Goal: Task Accomplishment & Management: Complete application form

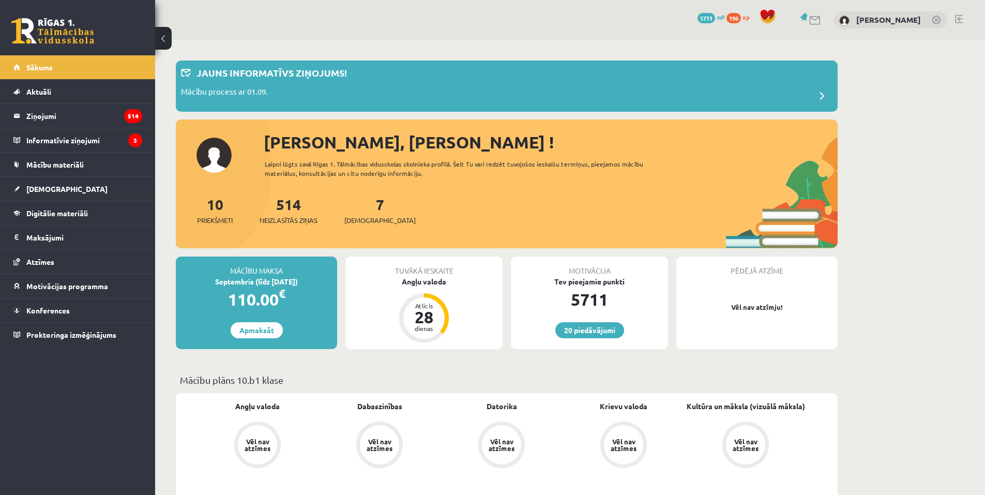
click at [367, 226] on div "10 Priekšmeti 514 Neizlasītās ziņas 7 Ieskaites" at bounding box center [507, 220] width 662 height 55
click at [356, 221] on span "[DEMOGRAPHIC_DATA]" at bounding box center [380, 220] width 71 height 10
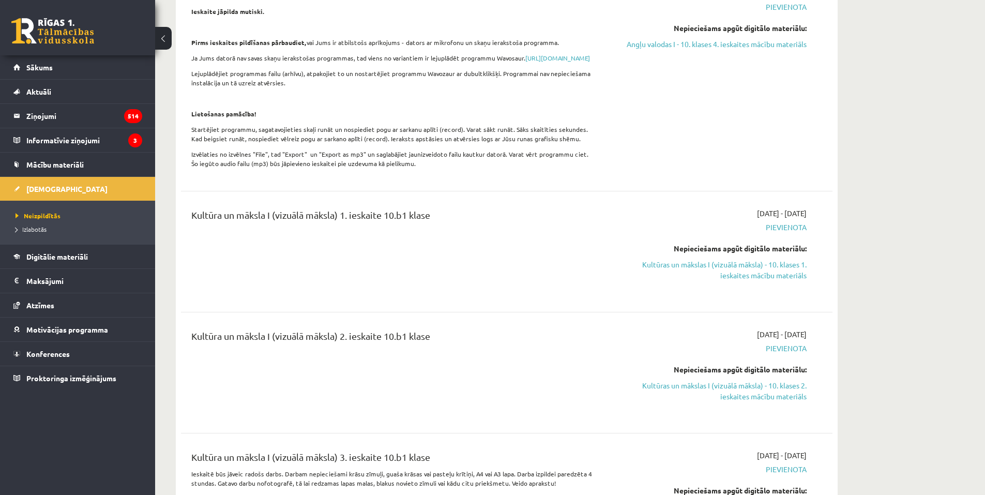
scroll to position [466, 0]
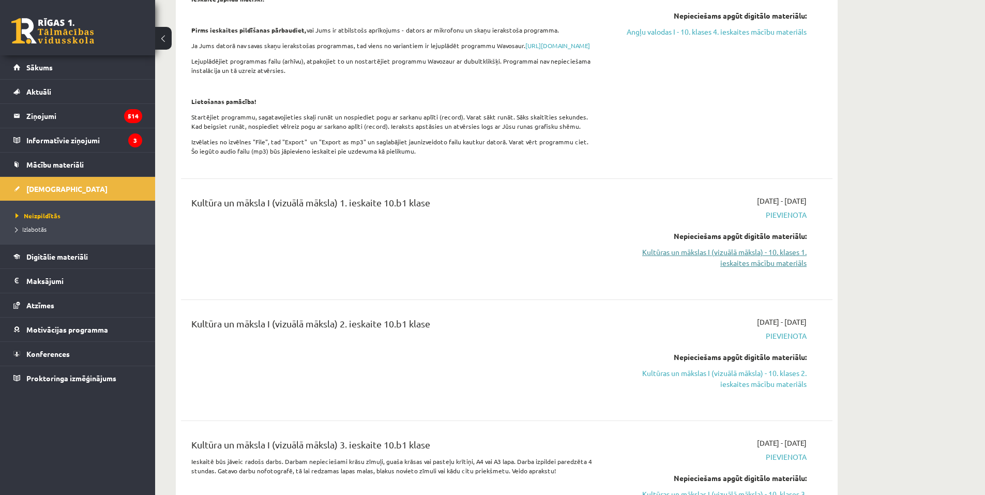
click at [763, 268] on link "Kultūras un mākslas I (vizuālā māksla) - 10. klases 1. ieskaites mācību materiā…" at bounding box center [709, 258] width 195 height 22
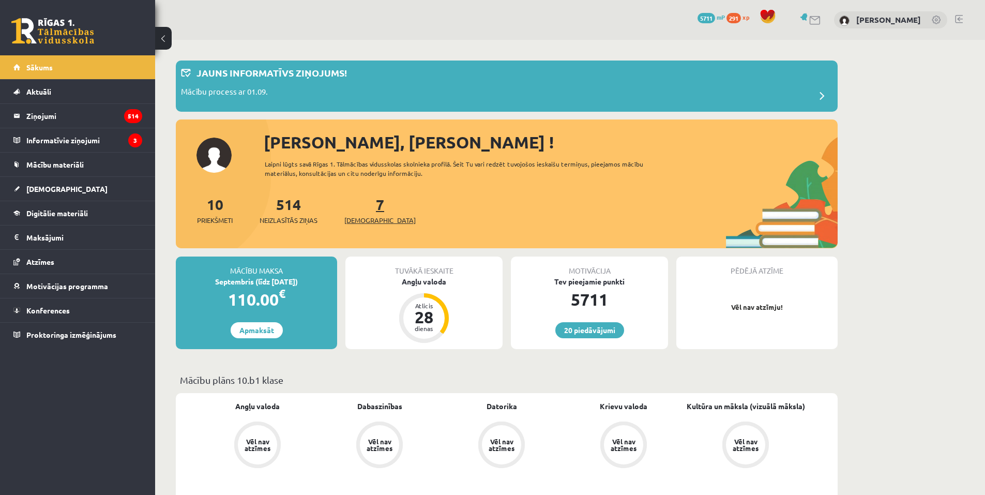
click at [355, 225] on span "[DEMOGRAPHIC_DATA]" at bounding box center [380, 220] width 71 height 10
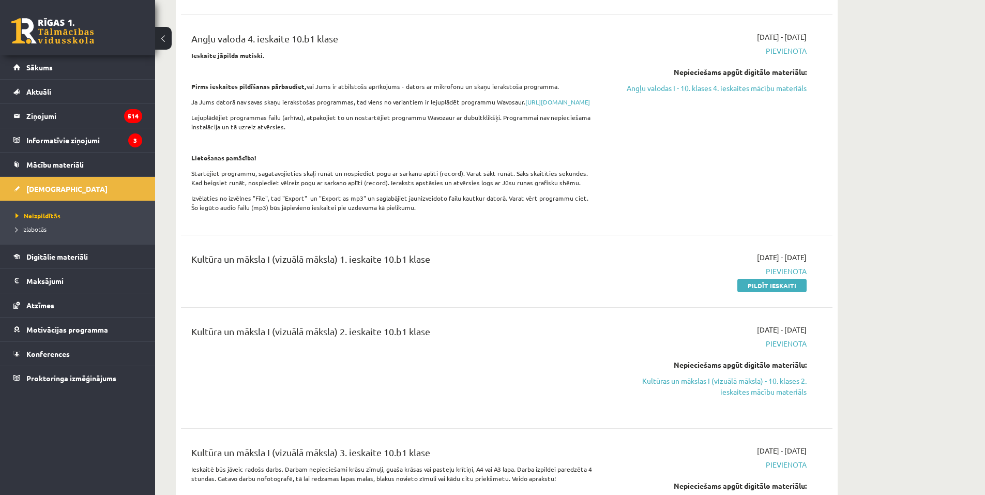
scroll to position [414, 0]
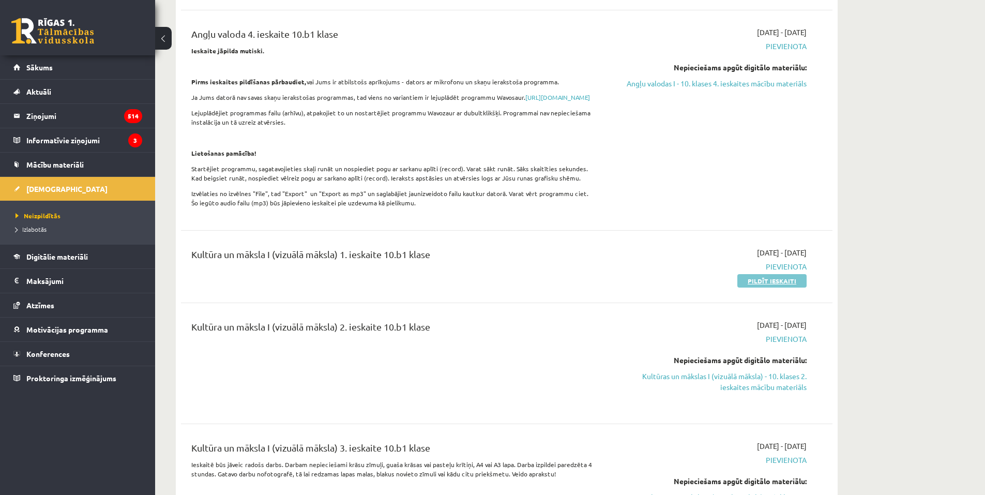
click at [771, 288] on link "Pildīt ieskaiti" at bounding box center [772, 280] width 69 height 13
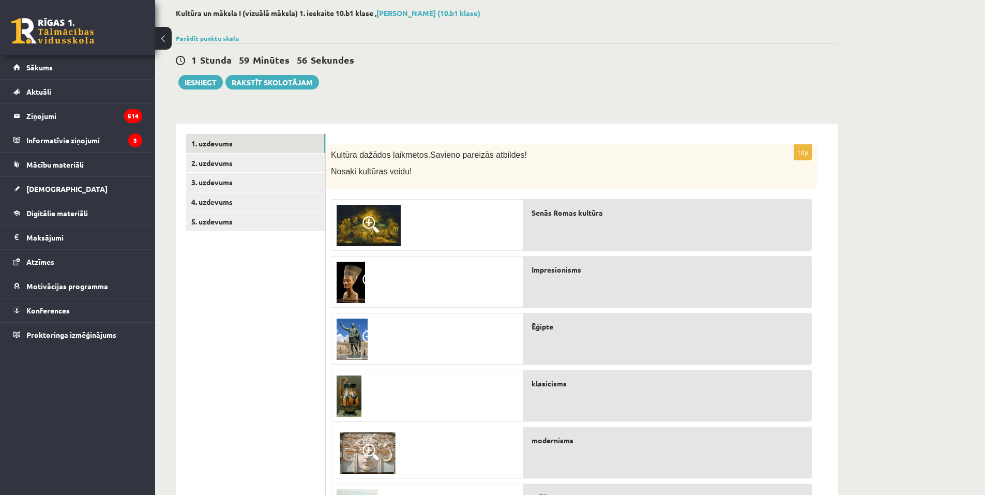
scroll to position [46, 0]
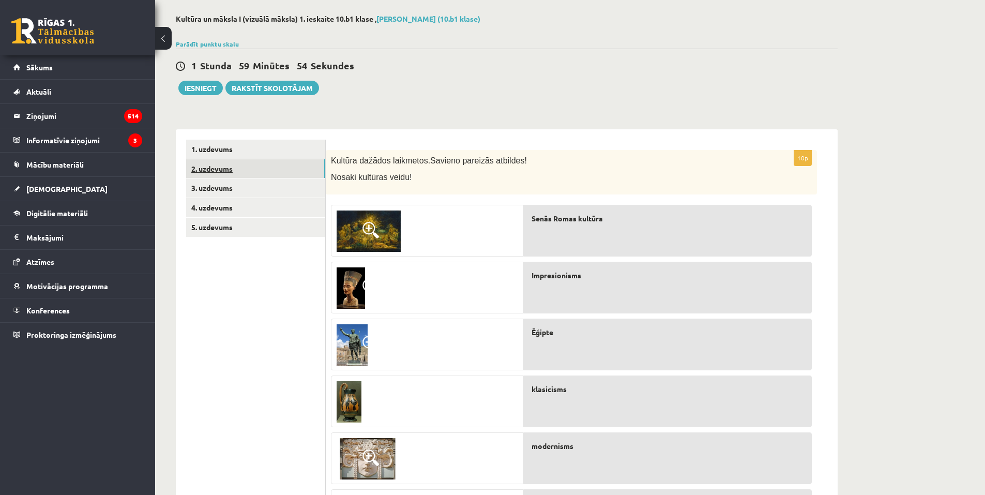
click at [266, 177] on link "2. uzdevums" at bounding box center [255, 168] width 139 height 19
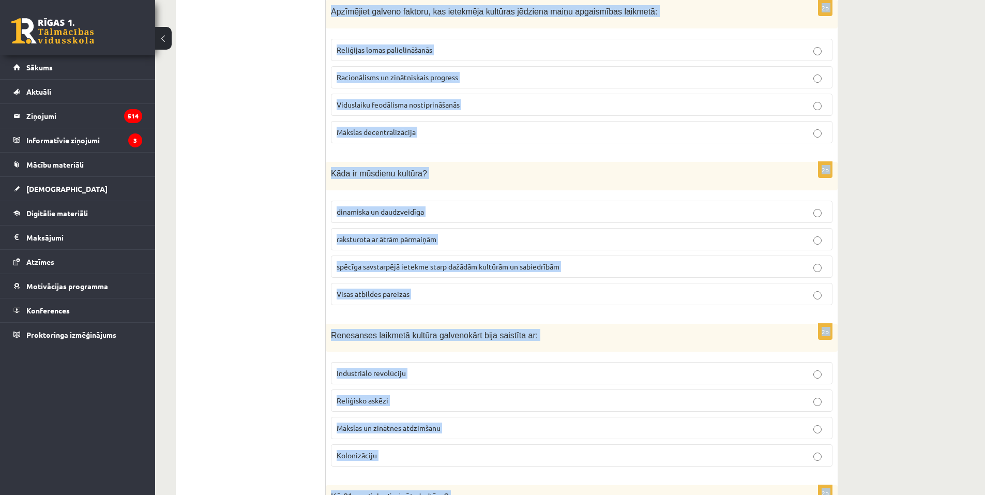
scroll to position [2158, 0]
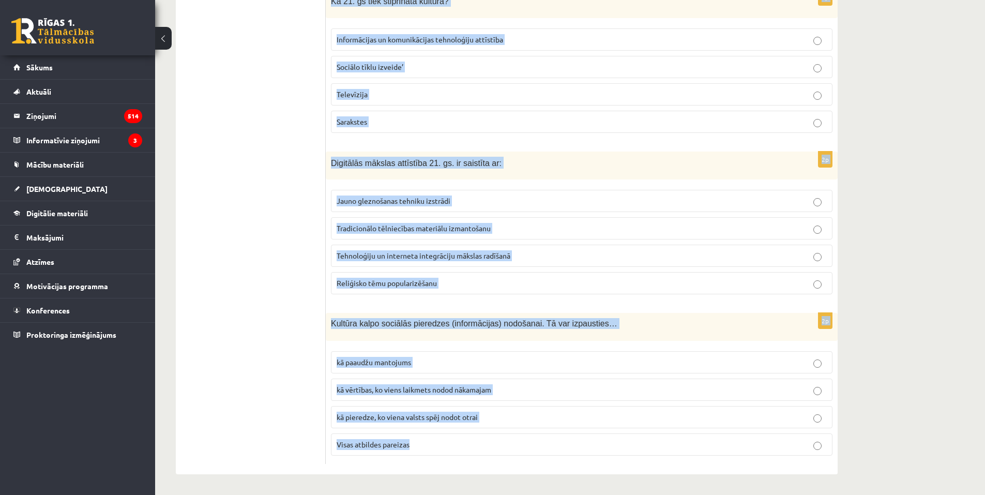
drag, startPoint x: 331, startPoint y: 160, endPoint x: 579, endPoint y: 496, distance: 417.6
copy form "Kurš no šiem NAV kultūras izpausmes veids? Kino Zinātne Likumdošana Mode 2p Kād…"
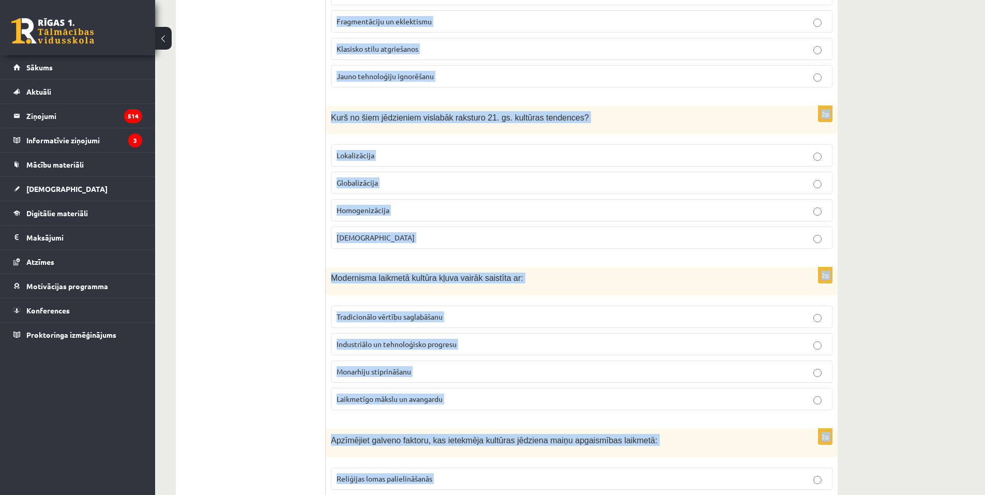
scroll to position [0, 0]
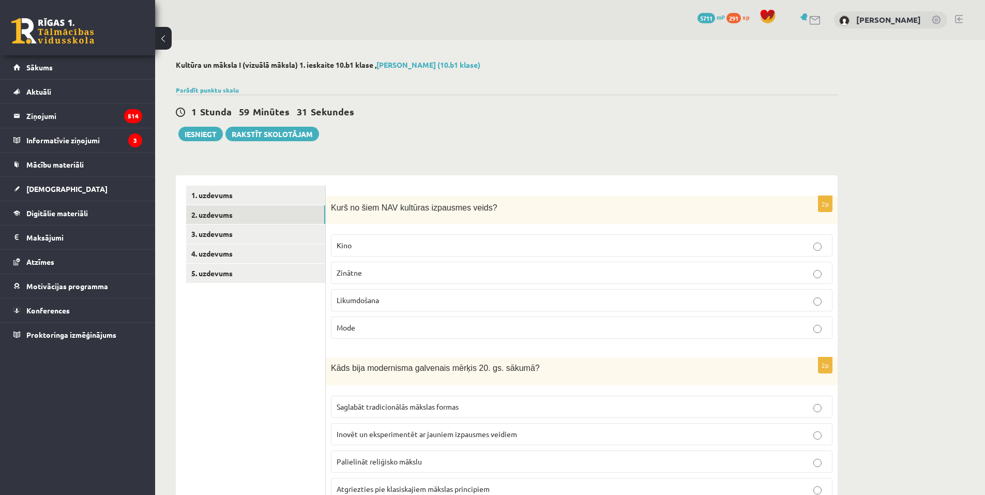
drag, startPoint x: 499, startPoint y: 74, endPoint x: 419, endPoint y: 218, distance: 165.1
click at [497, 74] on div at bounding box center [507, 77] width 662 height 10
drag, startPoint x: 384, startPoint y: 298, endPoint x: 389, endPoint y: 185, distance: 113.4
click at [384, 297] on p "Likumdošana" at bounding box center [582, 300] width 490 height 11
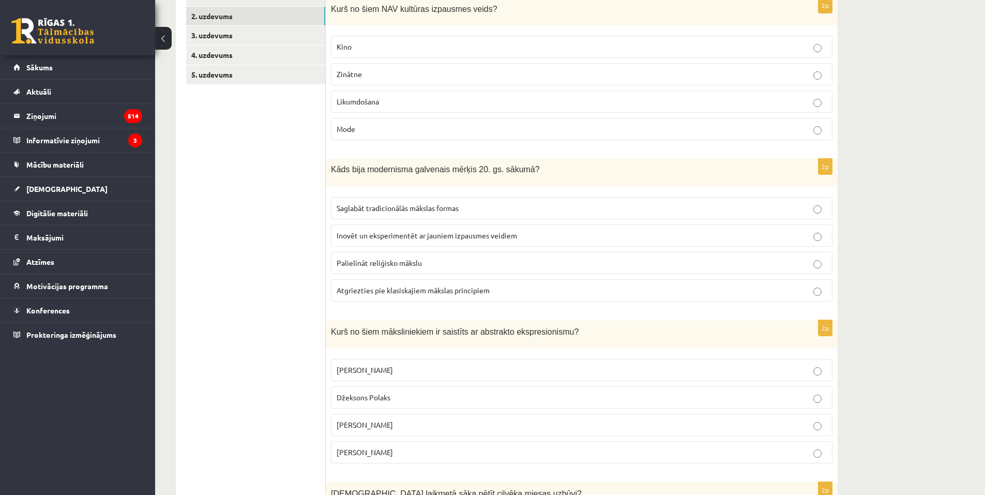
scroll to position [207, 0]
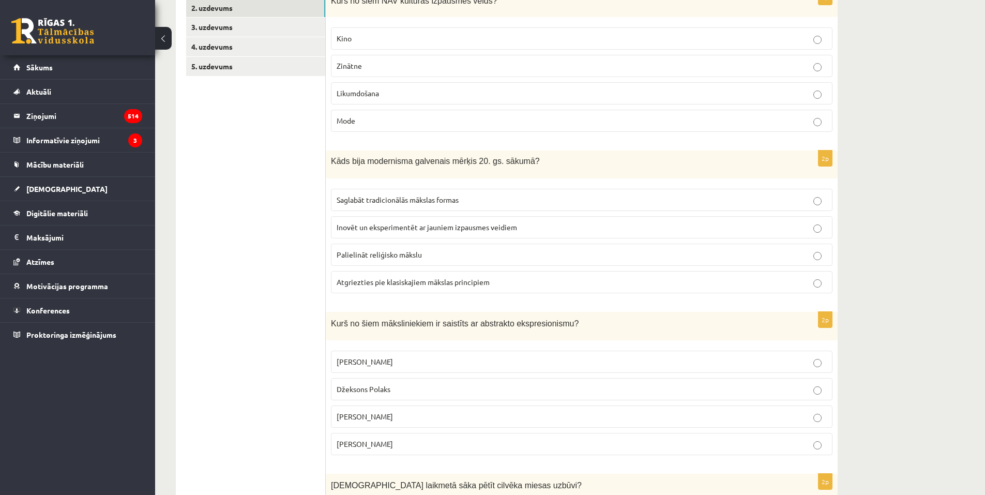
click at [521, 225] on p "Inovēt un eksperimentēt ar jauniem izpausmes veidiem" at bounding box center [582, 227] width 490 height 11
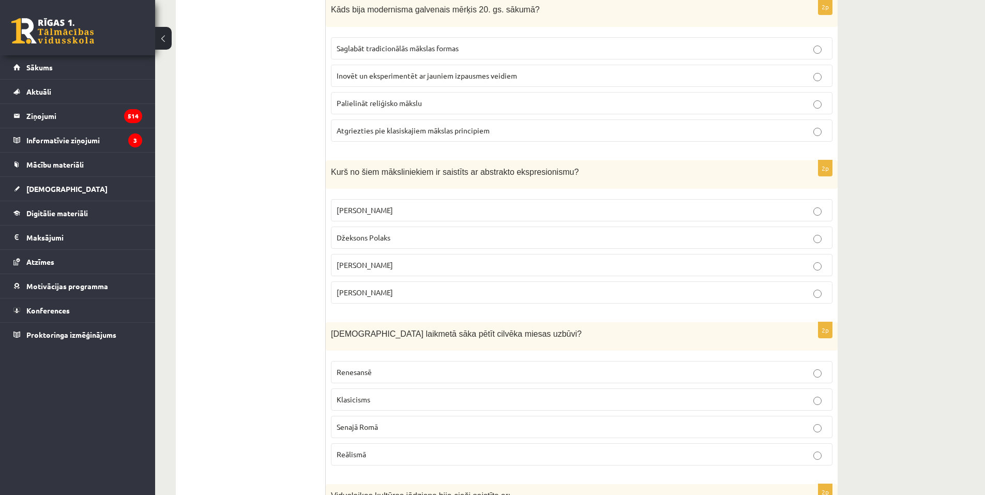
scroll to position [362, 0]
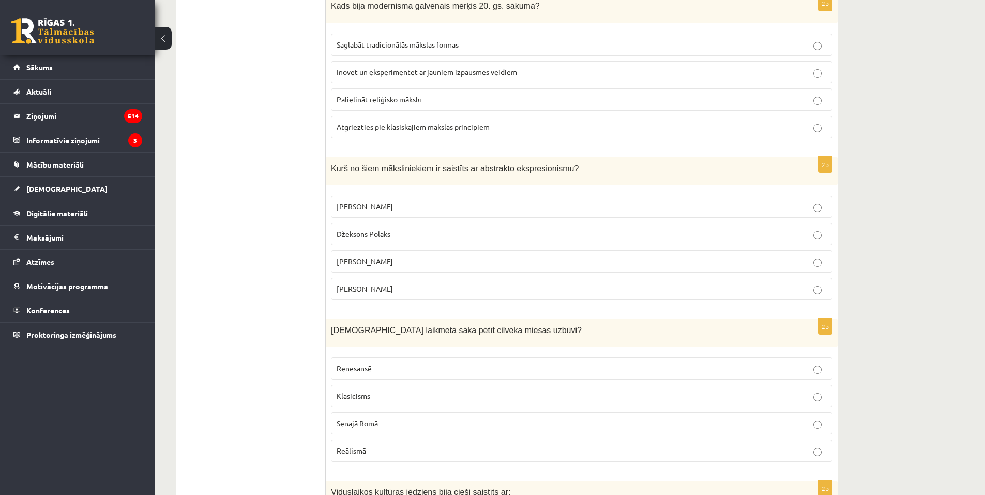
click at [395, 237] on p "Džeksons Polaks" at bounding box center [582, 234] width 490 height 11
click at [394, 368] on p "Renesansē" at bounding box center [582, 368] width 490 height 11
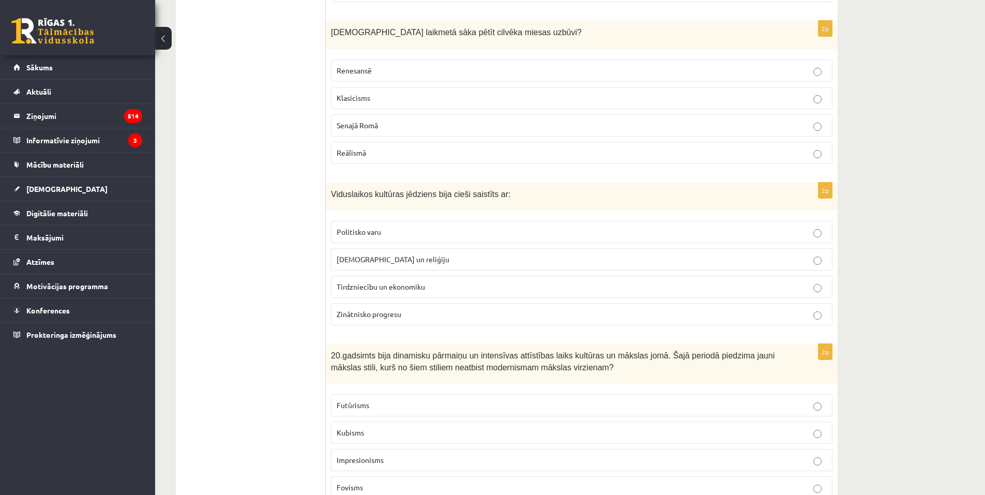
scroll to position [673, 0]
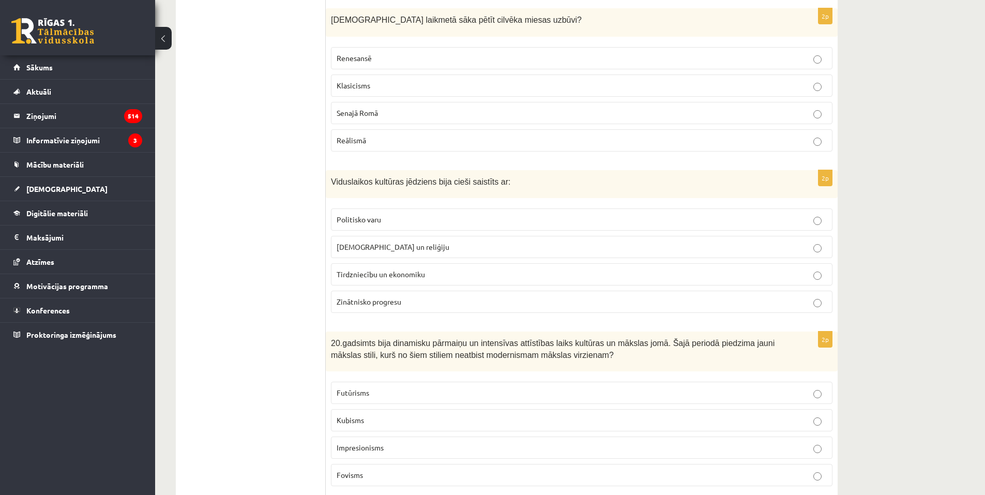
click at [409, 249] on p "Baznīcu un reliģiju" at bounding box center [582, 247] width 490 height 11
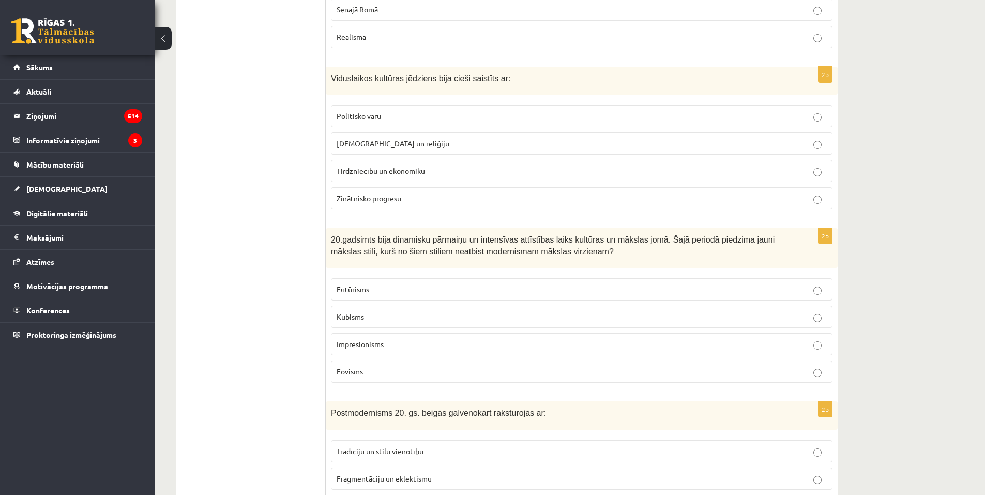
scroll to position [828, 0]
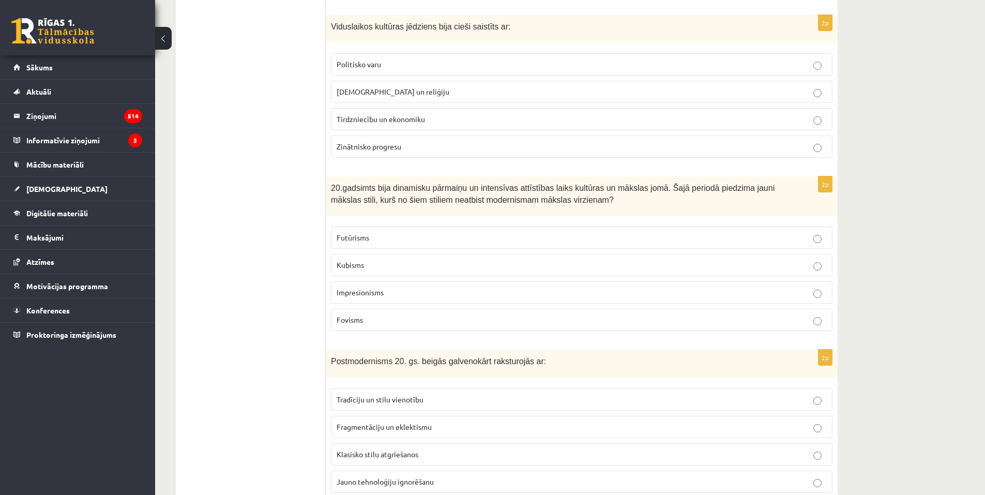
click at [406, 293] on p "Impresionisms" at bounding box center [582, 292] width 490 height 11
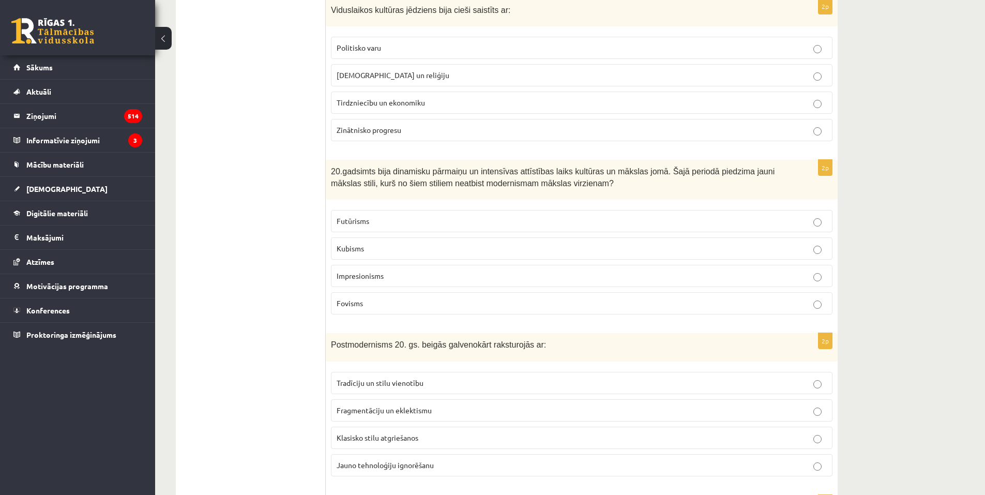
scroll to position [983, 0]
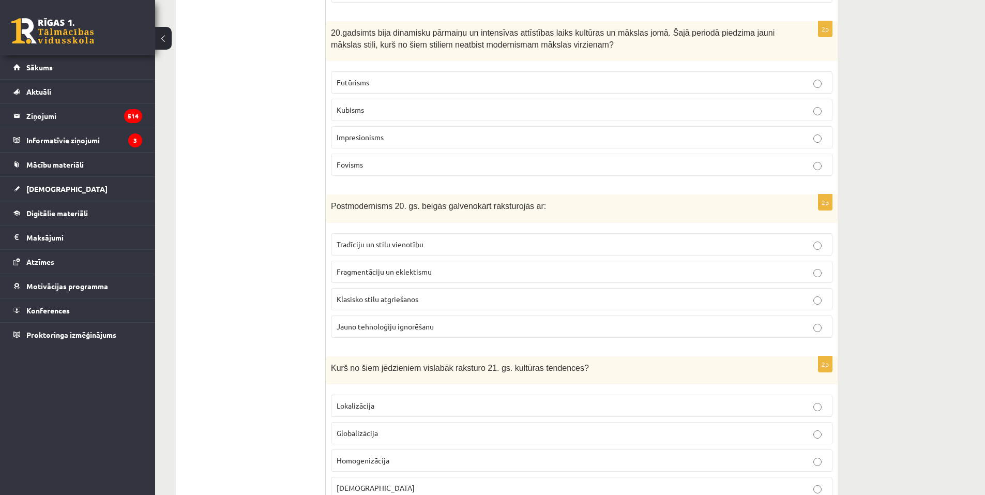
click at [451, 273] on p "Fragmentāciju un eklektismu" at bounding box center [582, 271] width 490 height 11
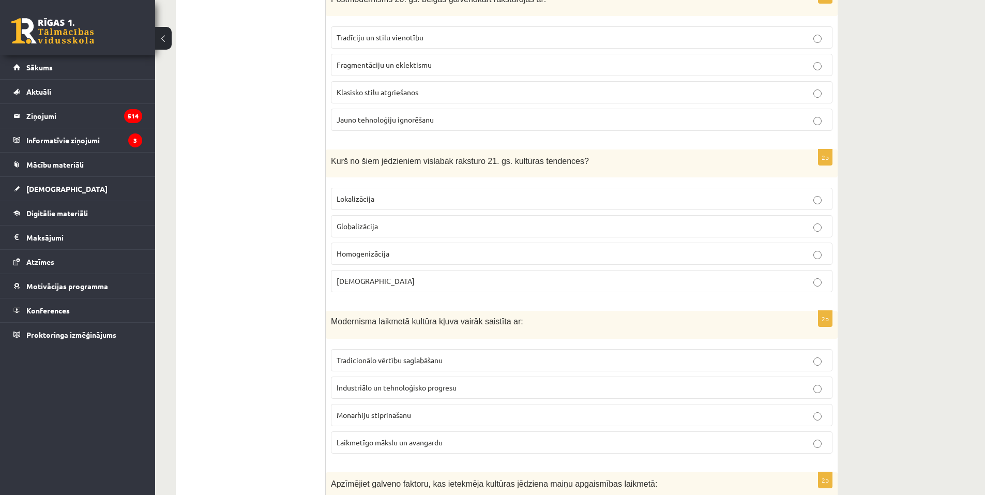
click at [374, 226] on span "Globalizācija" at bounding box center [357, 225] width 41 height 9
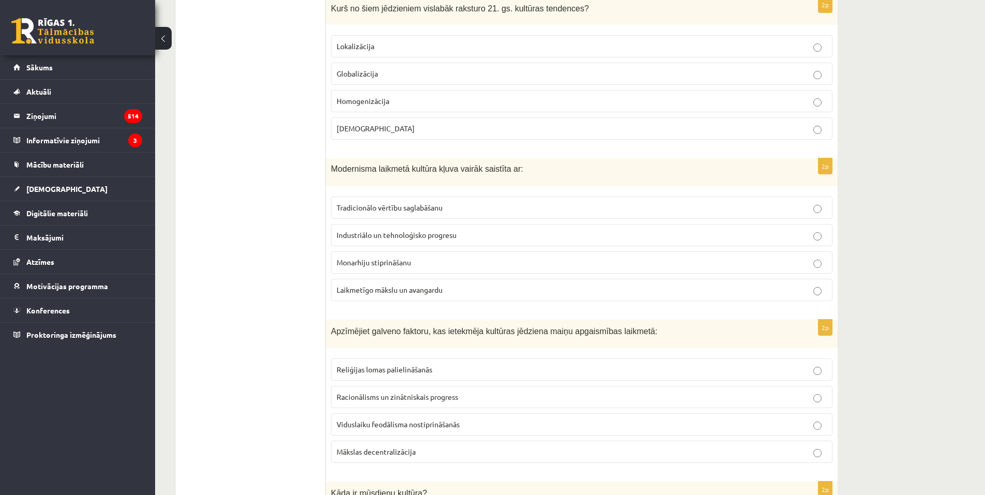
scroll to position [1345, 0]
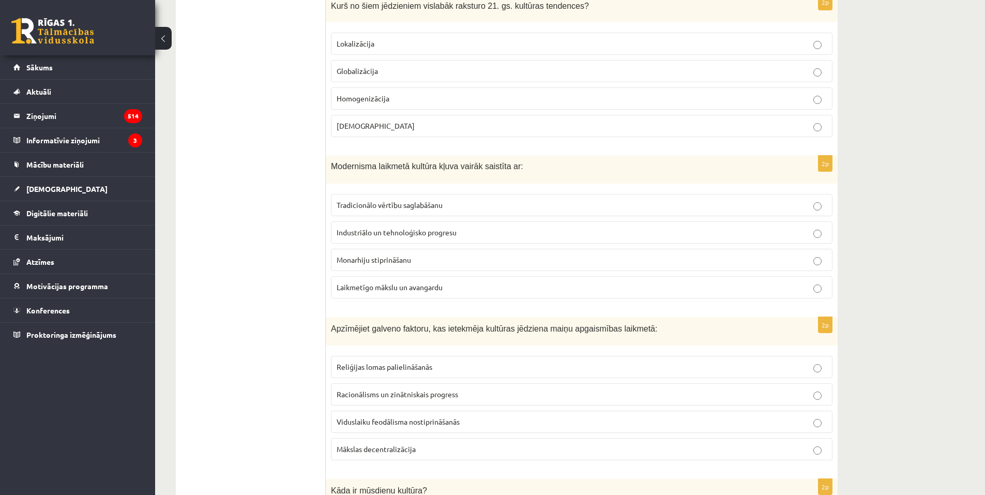
click at [443, 289] on span "Laikmetīgo mākslu un avangardu" at bounding box center [390, 286] width 106 height 9
click at [458, 393] on span "Racionālisms un zinātniskais progress" at bounding box center [398, 394] width 122 height 9
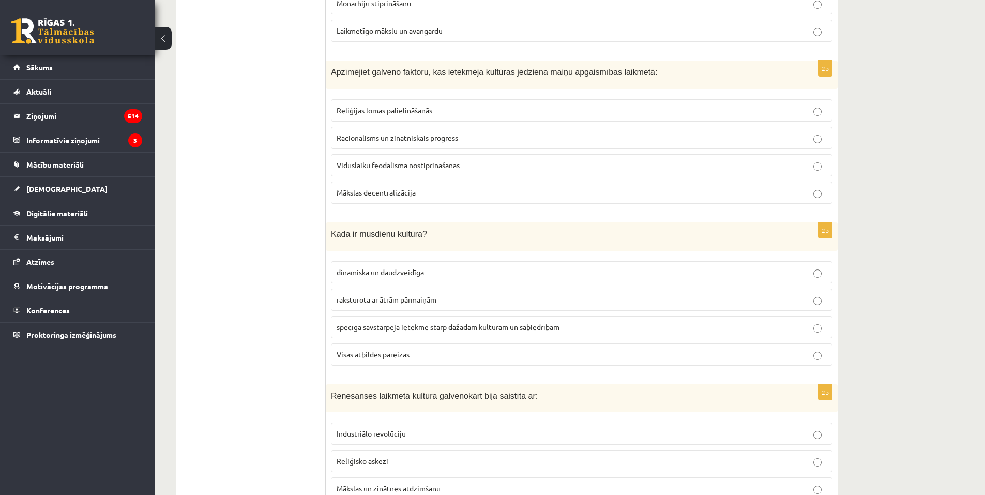
scroll to position [1604, 0]
click at [425, 349] on p "Visas atbildes pareizas" at bounding box center [582, 352] width 490 height 11
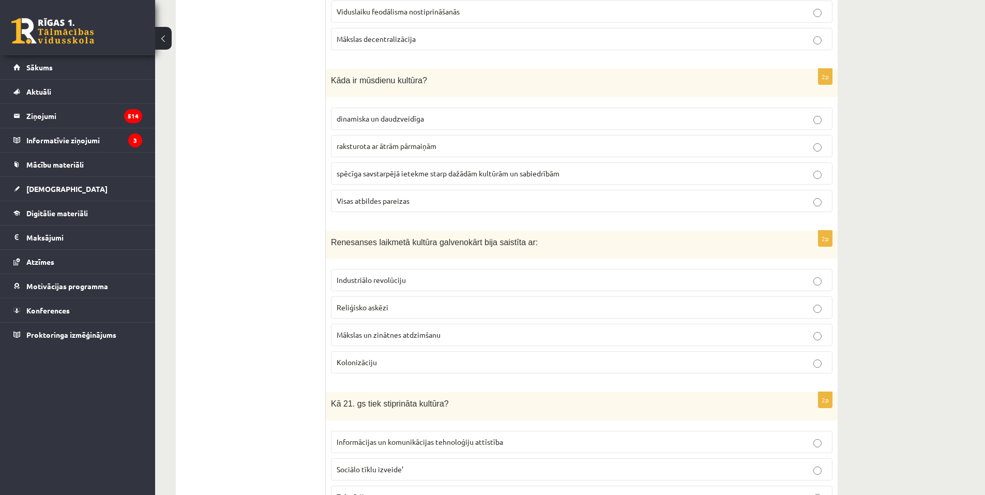
scroll to position [1759, 0]
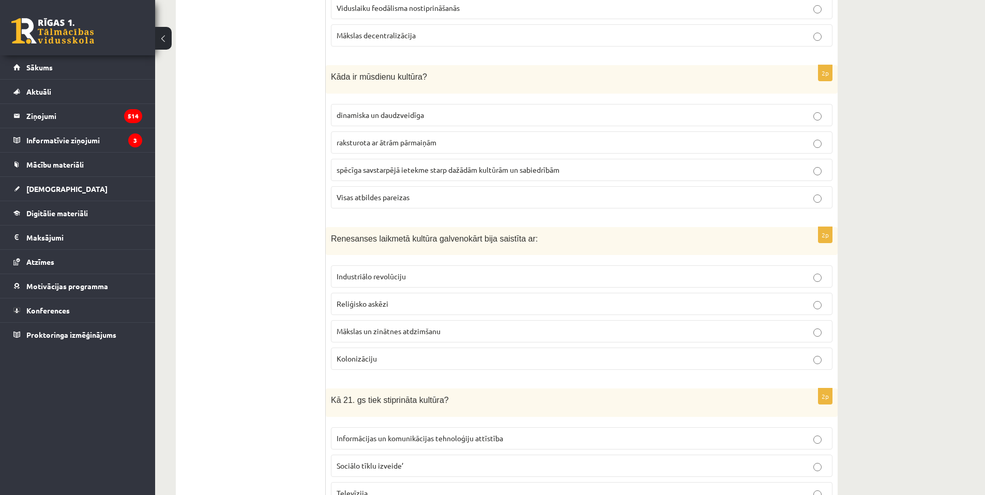
click at [449, 332] on p "Mākslas un zinātnes atdzimšanu" at bounding box center [582, 331] width 490 height 11
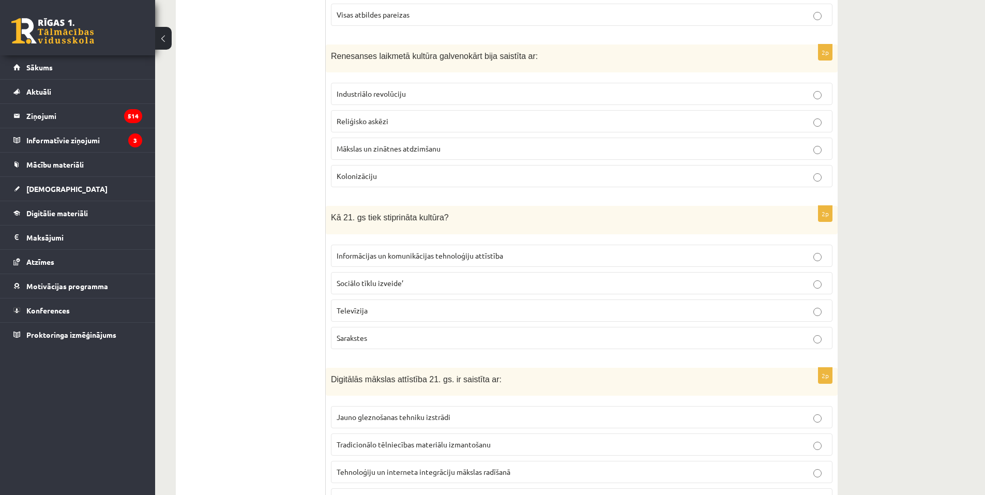
scroll to position [1966, 0]
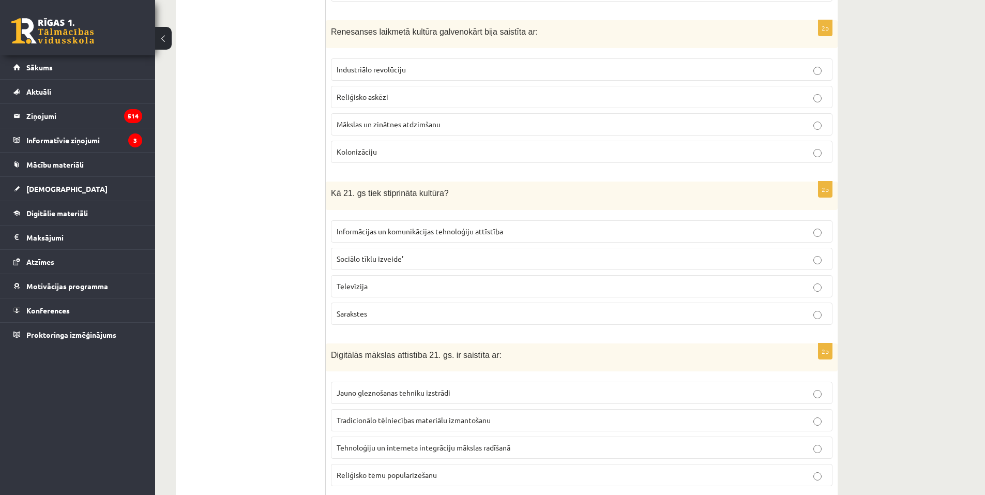
click at [506, 230] on p "Informācijas un komunikācijas tehnoloģiju attīstība" at bounding box center [582, 231] width 490 height 11
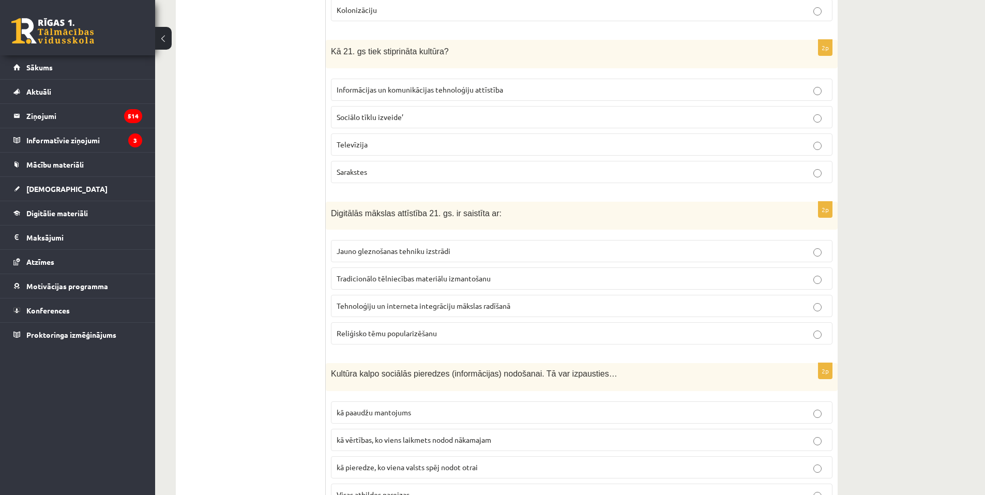
scroll to position [2121, 0]
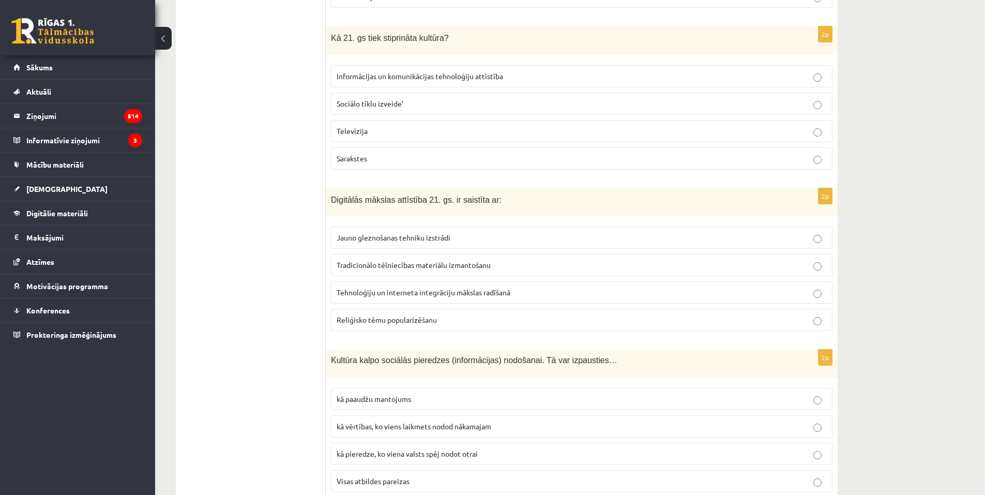
click at [489, 290] on span "Tehnoloģiju un interneta integrāciju mākslas radīšanā" at bounding box center [424, 292] width 174 height 9
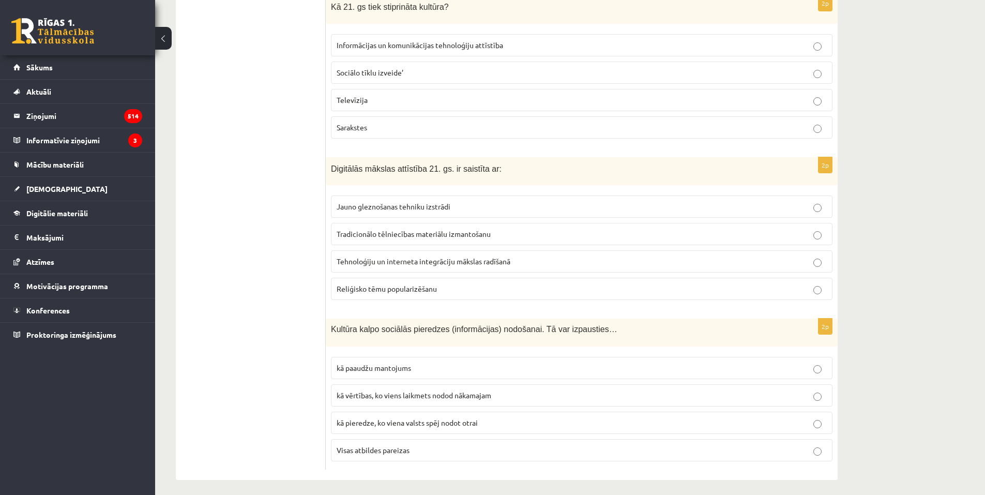
scroll to position [2158, 0]
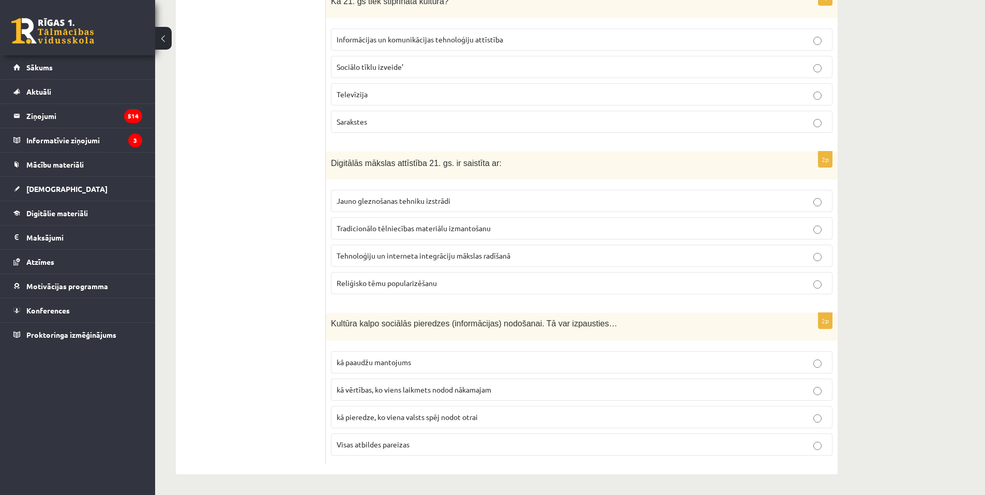
click at [432, 440] on p "Visas atbildes pareizas" at bounding box center [582, 444] width 490 height 11
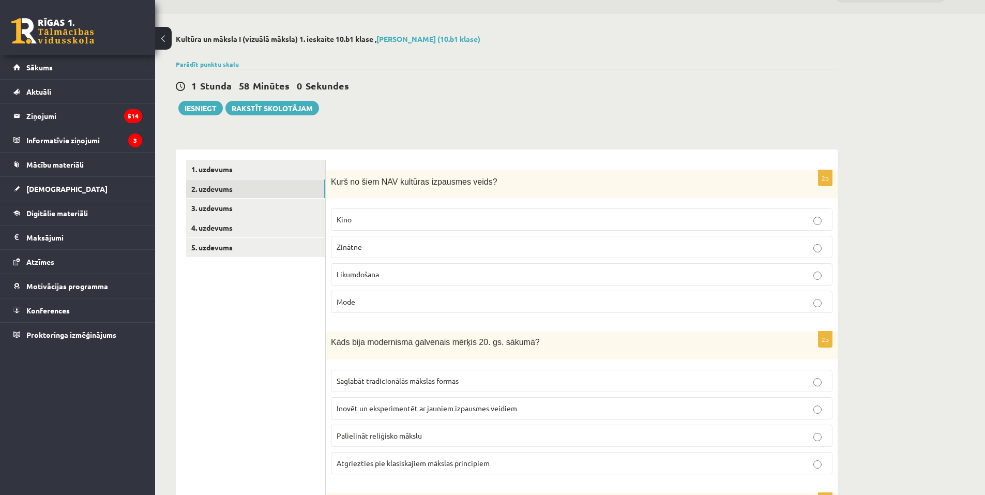
scroll to position [0, 0]
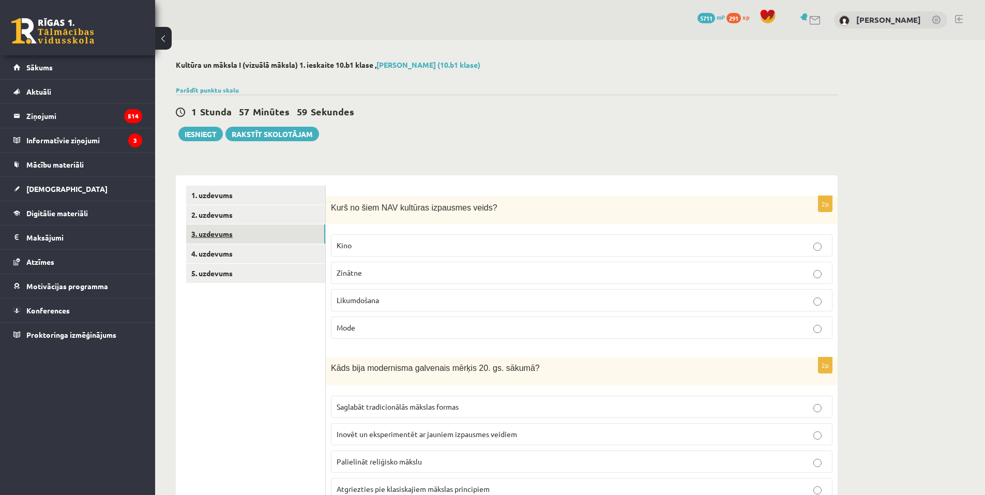
click at [261, 233] on link "3. uzdevums" at bounding box center [255, 234] width 139 height 19
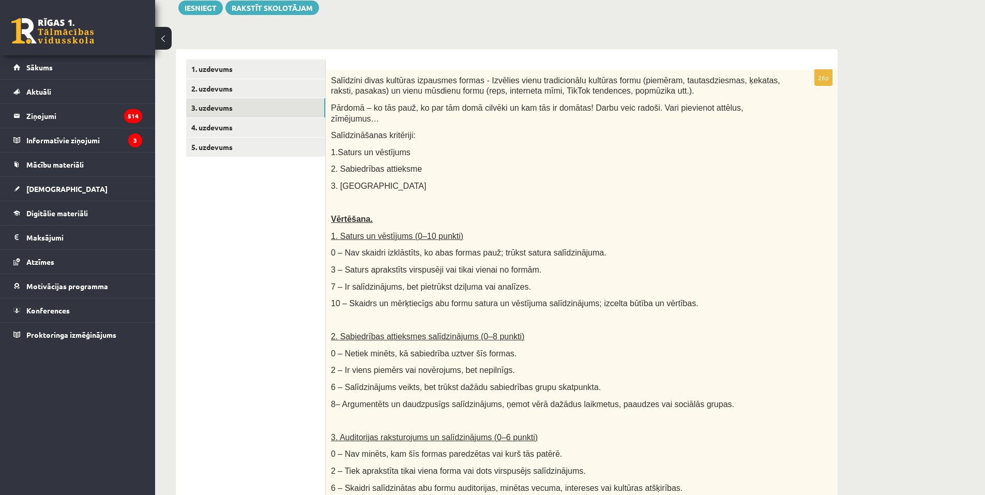
scroll to position [126, 0]
click at [480, 170] on div "Salīdzini divas kultūras izpausmes formas - Izvēlies vienu tradicionālu kultūra…" at bounding box center [582, 335] width 512 height 530
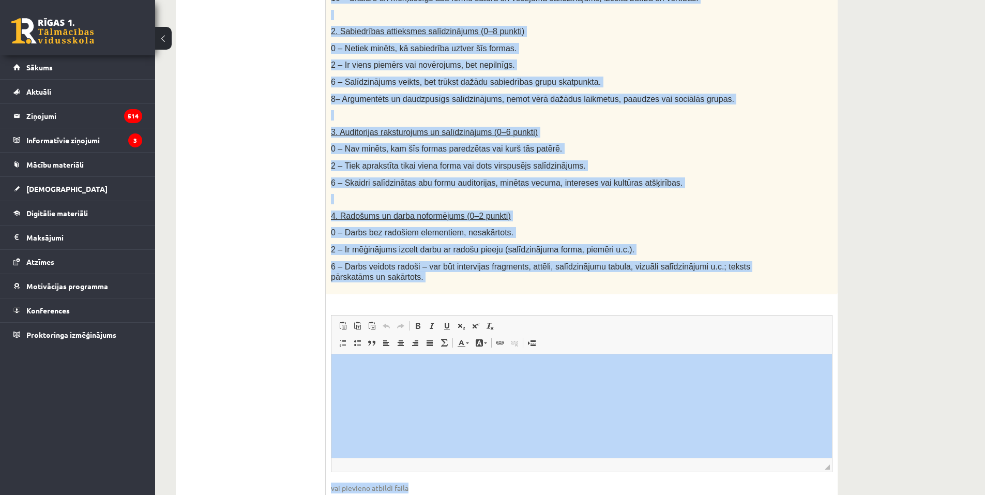
scroll to position [488, 0]
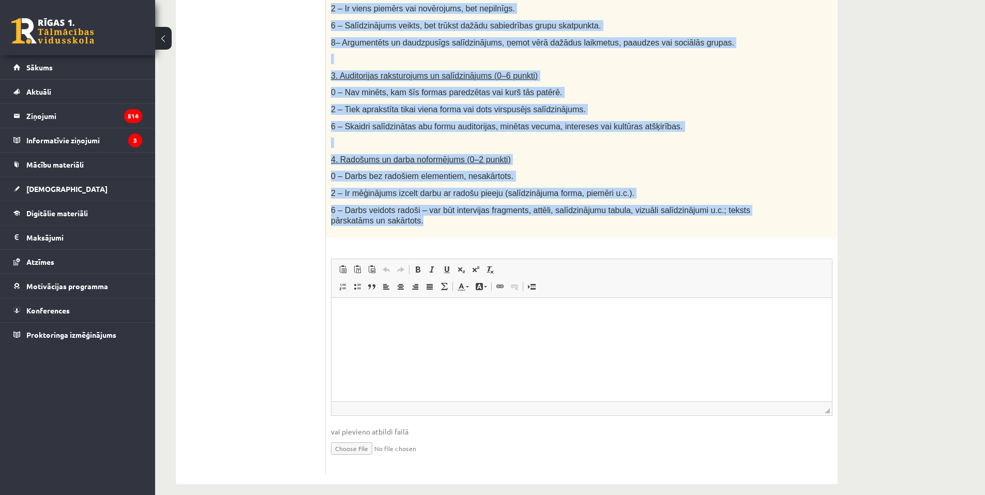
drag, startPoint x: 330, startPoint y: 78, endPoint x: 769, endPoint y: 222, distance: 462.0
copy div "Salīdzini divas kultūras izpausmes formas - Izvēlies vienu tradicionālu kultūra…"
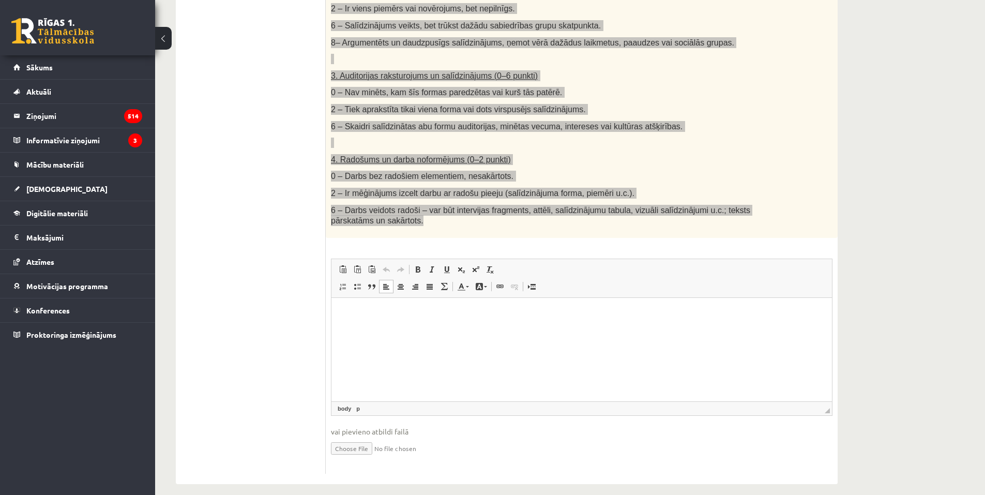
drag, startPoint x: 380, startPoint y: 318, endPoint x: 383, endPoint y: 323, distance: 6.3
click at [383, 322] on html at bounding box center [582, 313] width 501 height 32
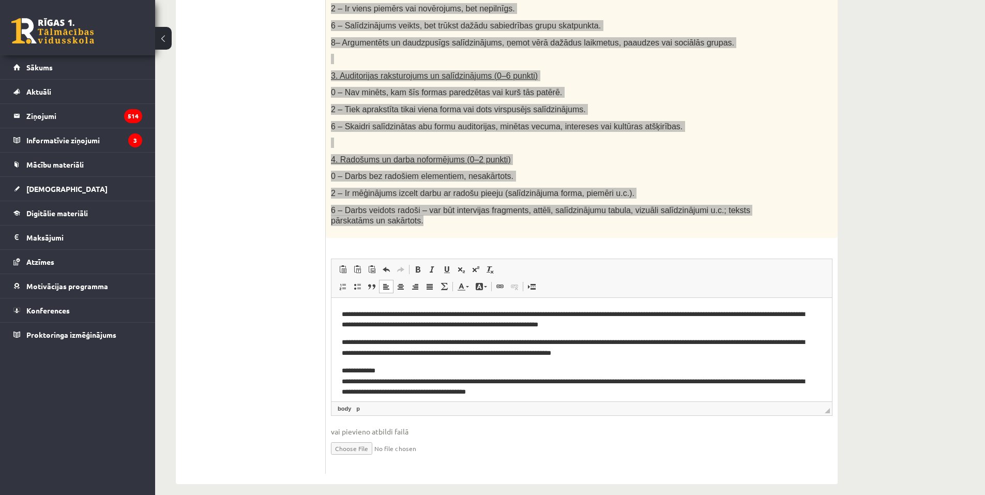
scroll to position [101, 0]
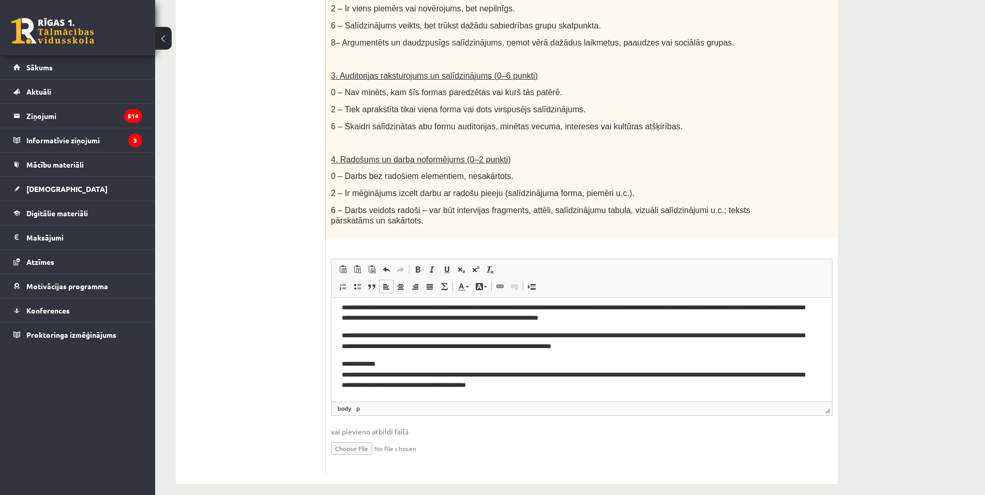
click at [238, 308] on ul "1. uzdevums 2. uzdevums 3. uzdevums 4. uzdevums 5. uzdevums" at bounding box center [256, 86] width 140 height 776
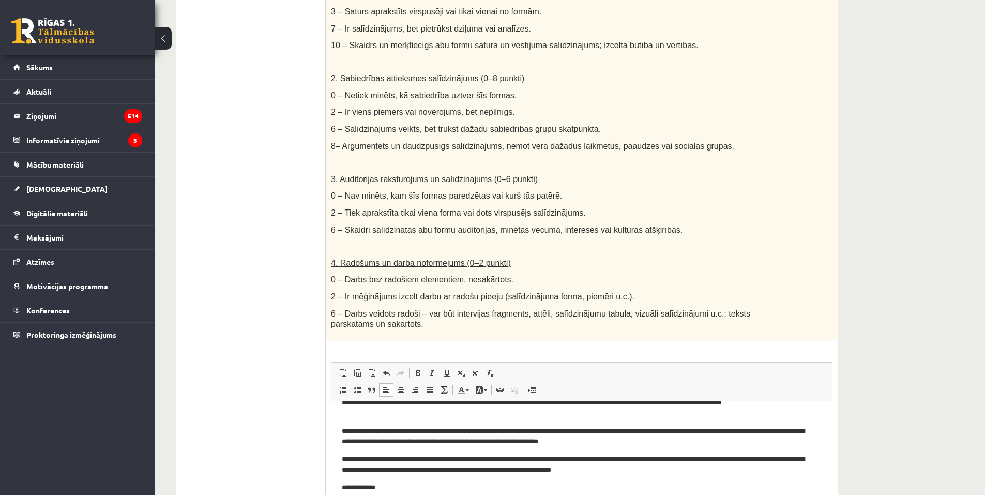
scroll to position [0, 0]
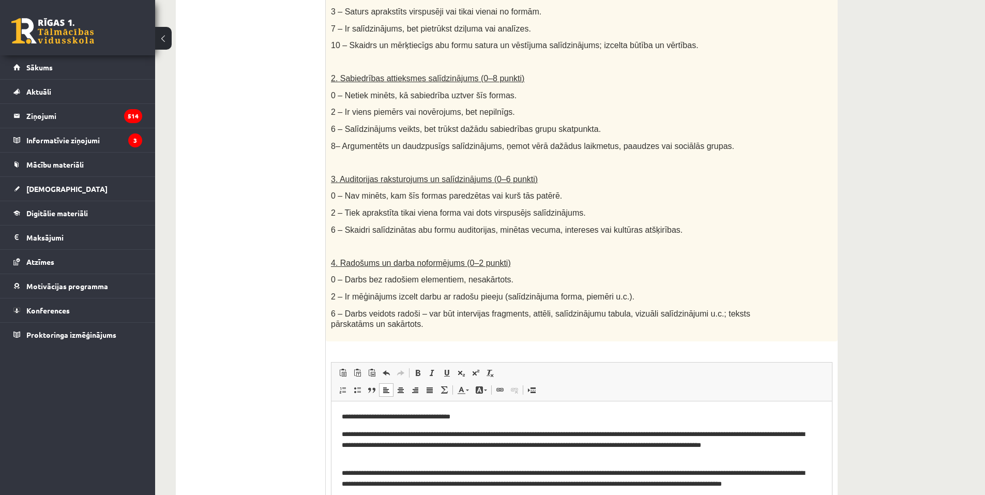
click at [510, 445] on p "**********" at bounding box center [578, 445] width 472 height 32
click at [543, 434] on p "**********" at bounding box center [578, 445] width 472 height 32
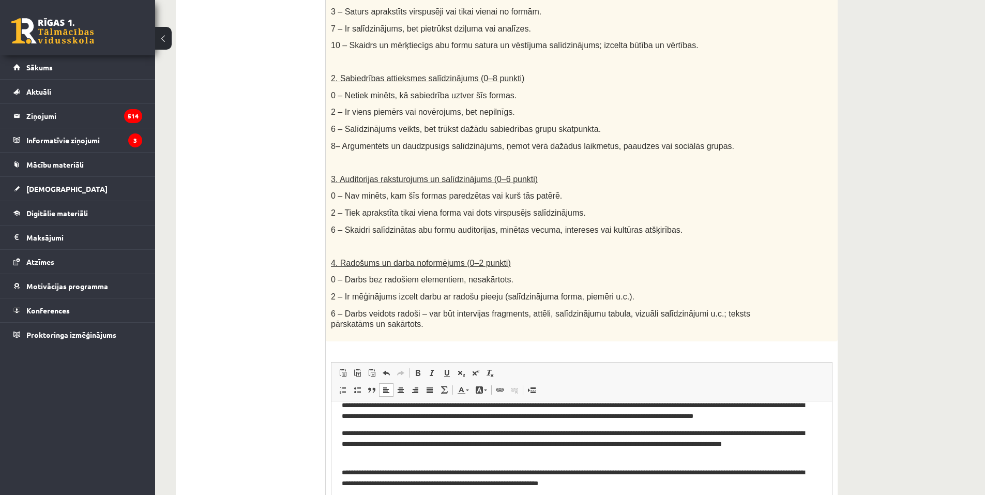
scroll to position [52, 0]
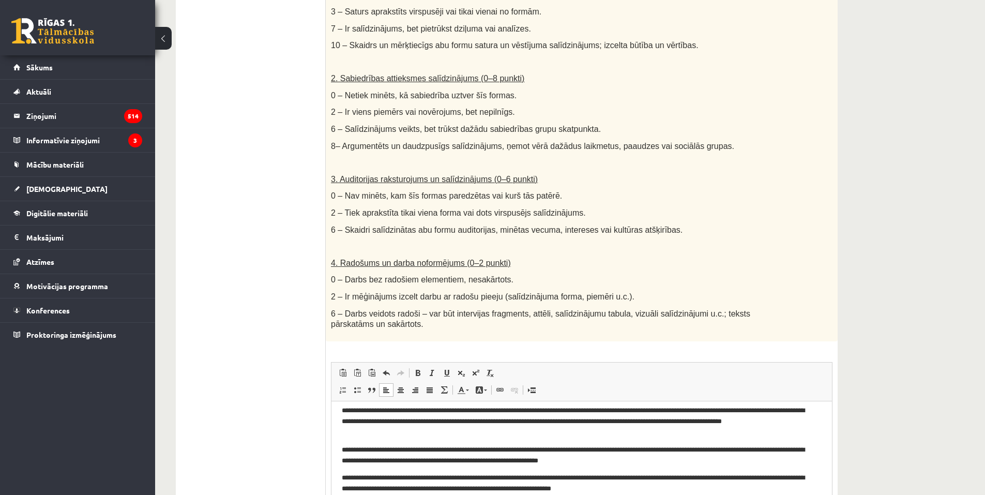
click at [561, 420] on p "**********" at bounding box center [578, 421] width 472 height 32
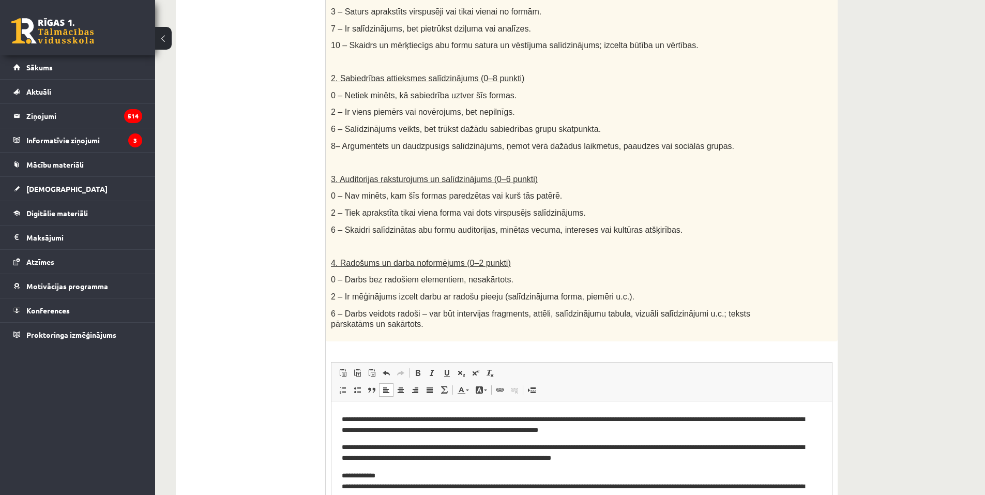
scroll to position [91, 0]
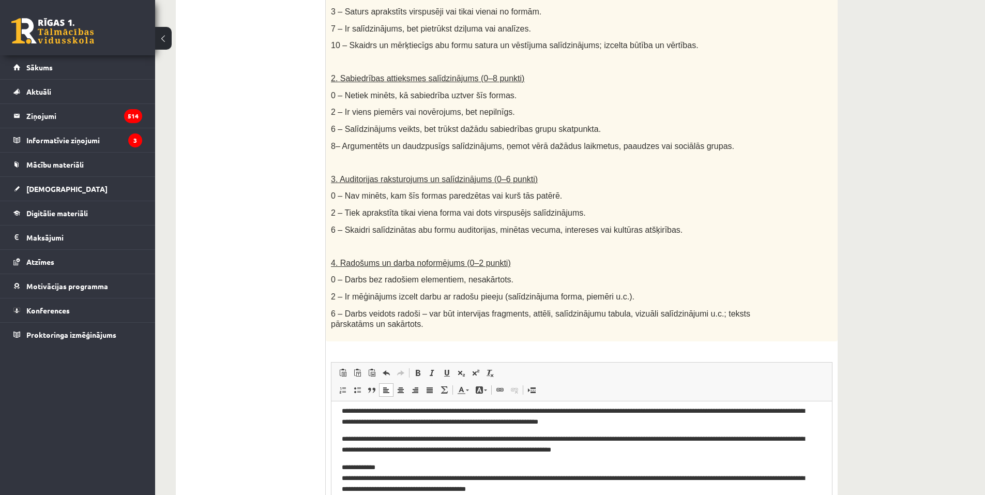
click at [277, 384] on ul "1. uzdevums 2. uzdevums 3. uzdevums 4. uzdevums 5. uzdevums" at bounding box center [256, 189] width 140 height 776
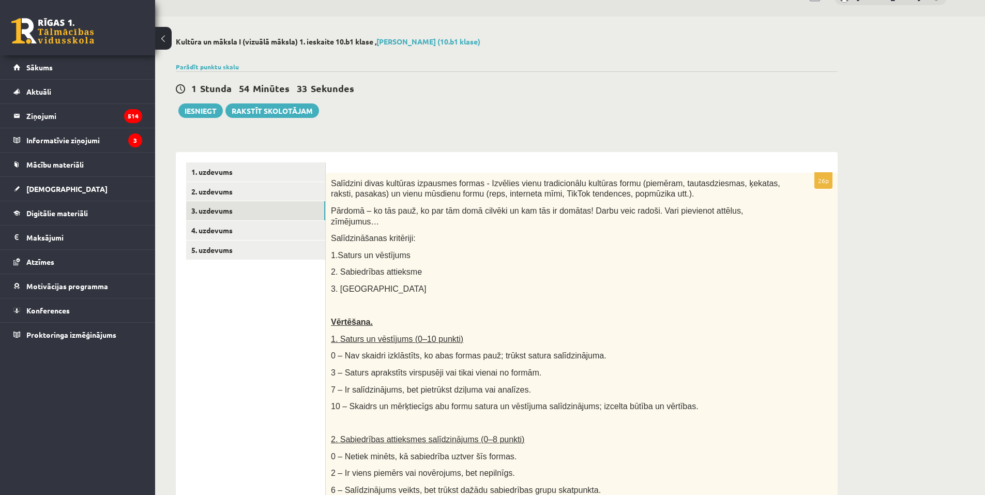
scroll to position [22, 0]
click at [220, 230] on link "4. uzdevums" at bounding box center [255, 231] width 139 height 19
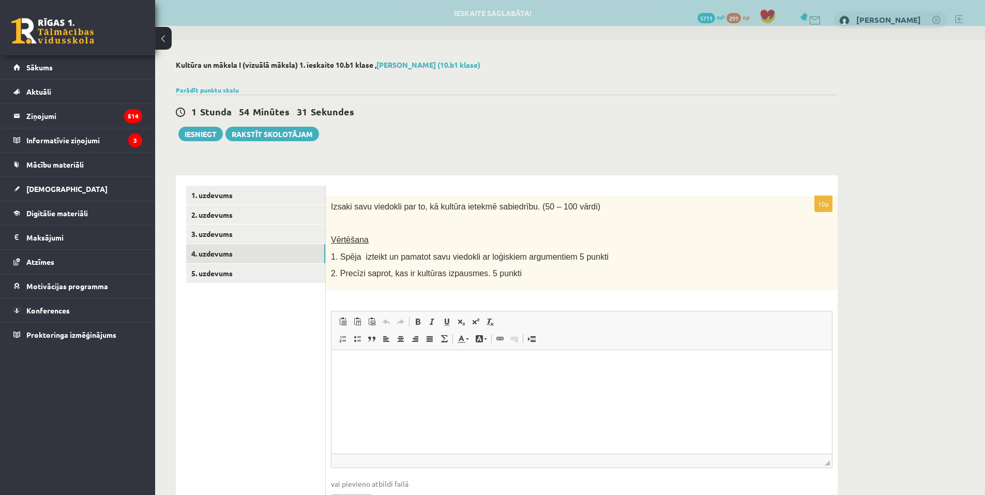
scroll to position [0, 0]
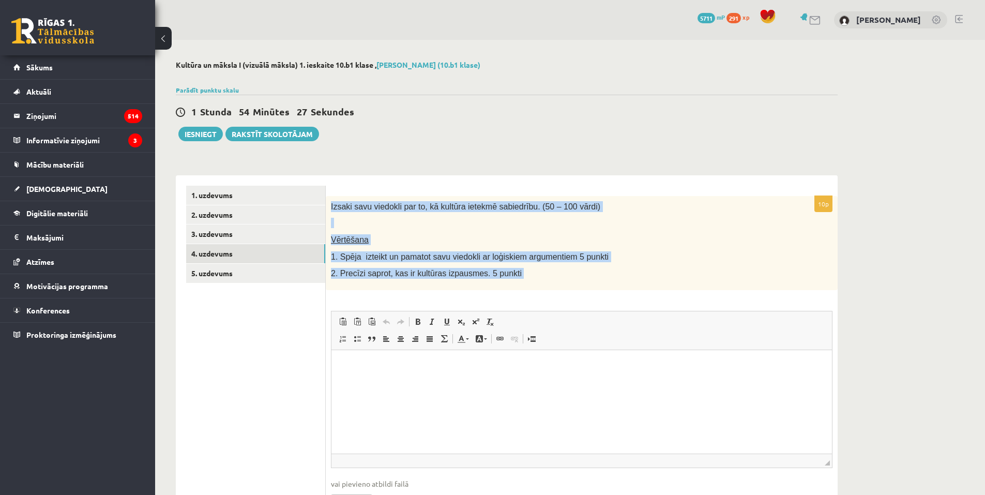
drag, startPoint x: 329, startPoint y: 203, endPoint x: 558, endPoint y: 292, distance: 245.5
click at [558, 292] on div "10p Izsaki savu viedokli par to, kā kultūra ietekmē sabiedrību. (50 – 100 vārdi…" at bounding box center [582, 361] width 512 height 330
copy div "Izsaki savu viedokli par to, kā kultūra ietekmē sabiedrību. (50 – 100 vārdi) Vē…"
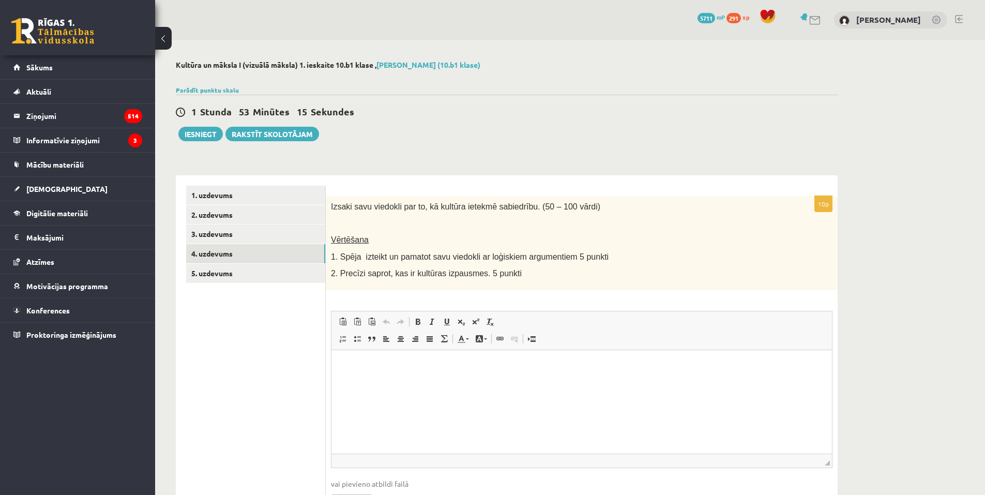
click at [387, 381] on html at bounding box center [582, 366] width 501 height 32
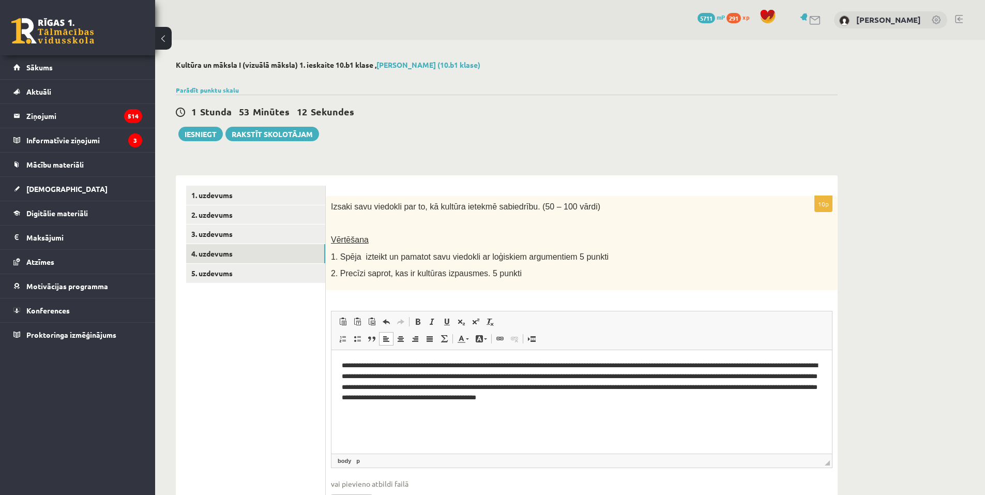
click at [940, 353] on div "Kultūra un māksla I (vizuālā māksla) 1. ieskaite 10.b1 klase , Arnella Baijere …" at bounding box center [570, 298] width 830 height 517
click at [263, 280] on link "5. uzdevums" at bounding box center [255, 273] width 139 height 19
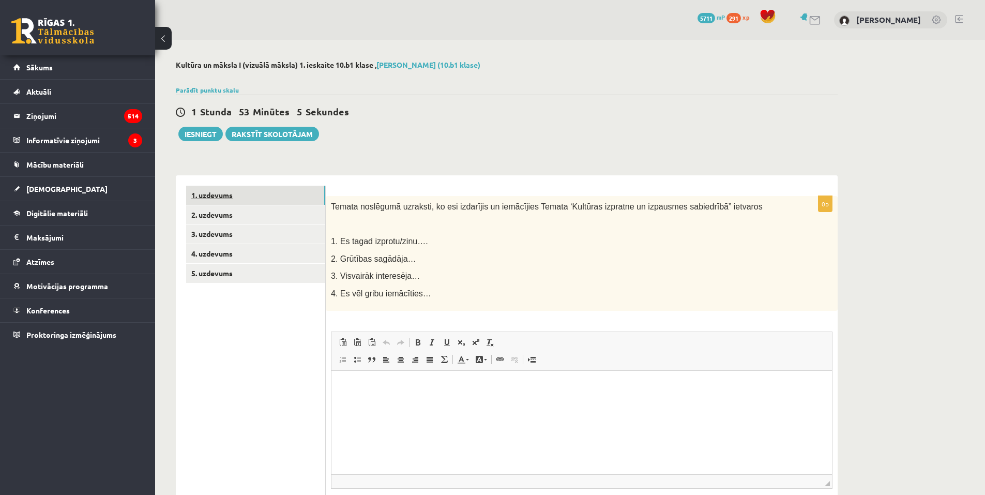
click at [271, 196] on link "1. uzdevums" at bounding box center [255, 195] width 139 height 19
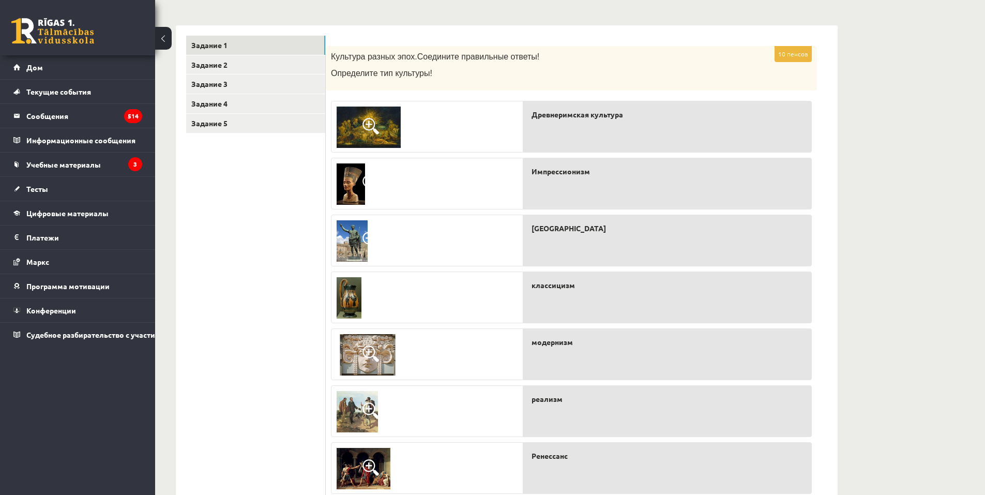
scroll to position [202, 0]
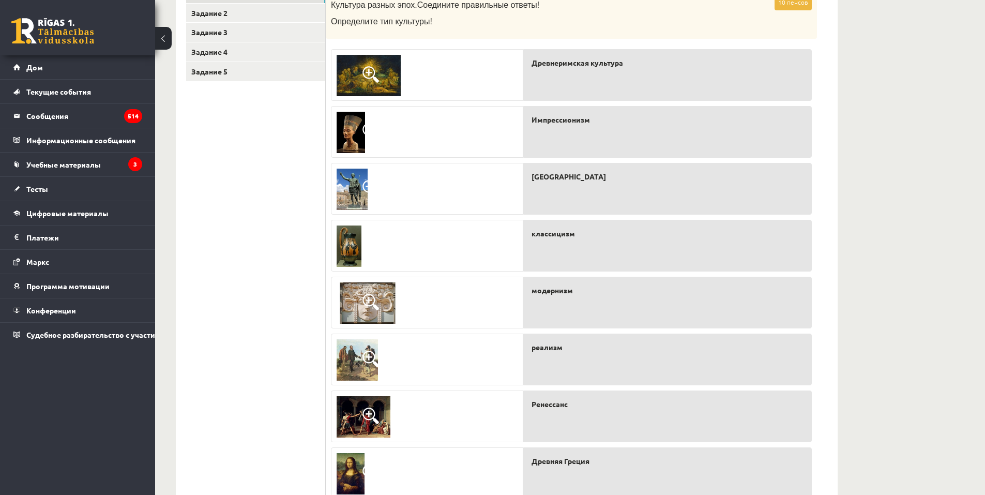
click at [886, 81] on div "Культура и искусство I (Изобразительное искусство) 1 тест 10.b1 класс, Арнелла …" at bounding box center [570, 243] width 830 height 811
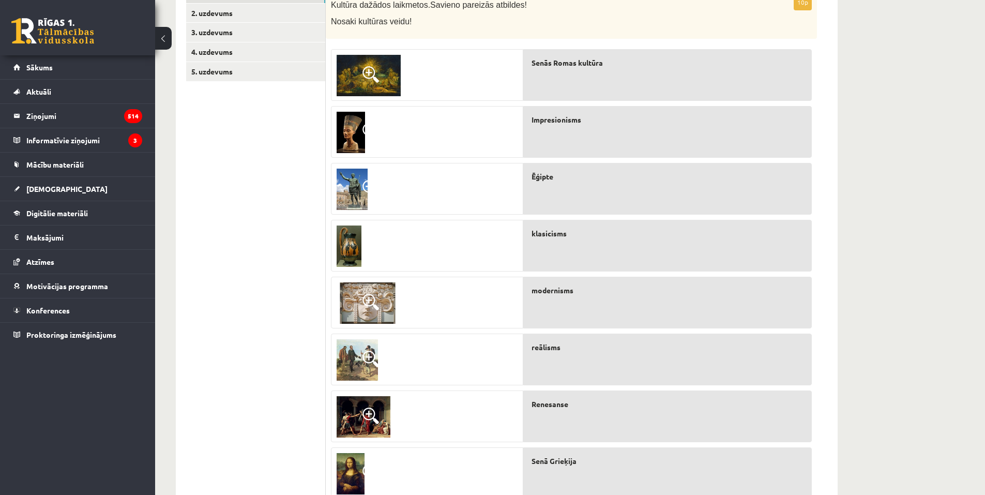
click at [937, 158] on div "Kultūra un māksla I (vizuālā māksla) 1. ieskaite 10.b1 klase , Arnella Baijere …" at bounding box center [570, 243] width 830 height 811
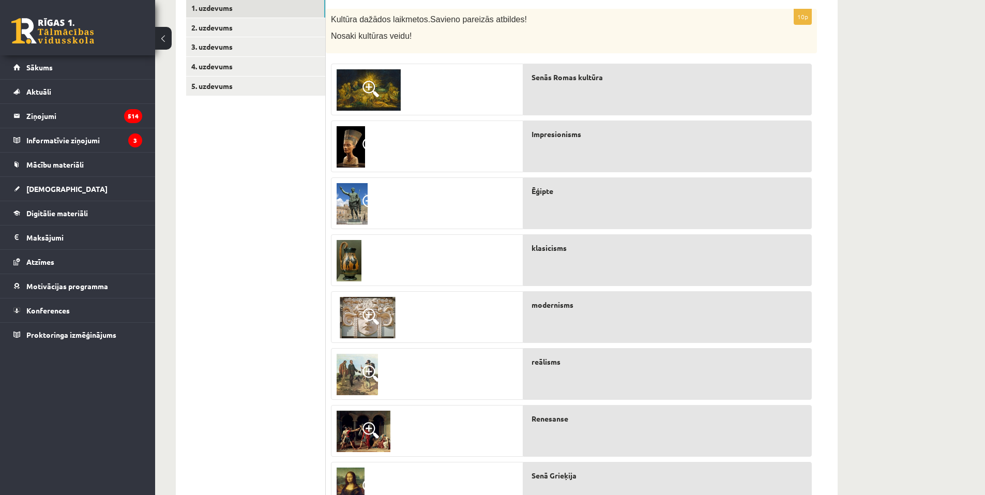
scroll to position [150, 0]
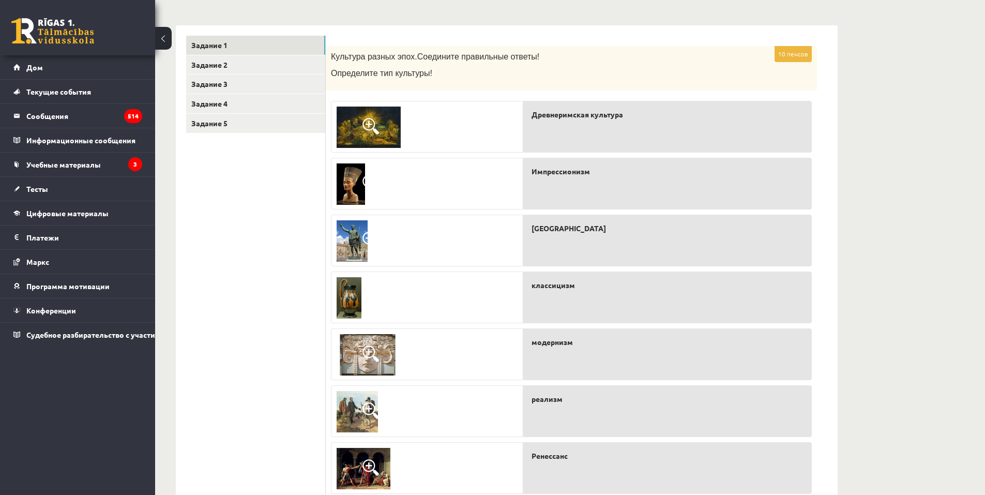
click at [893, 191] on div "Культура и искусство I (Изобразительное искусство) 1 тест 10.b1 класс, Арнелла …" at bounding box center [570, 295] width 830 height 811
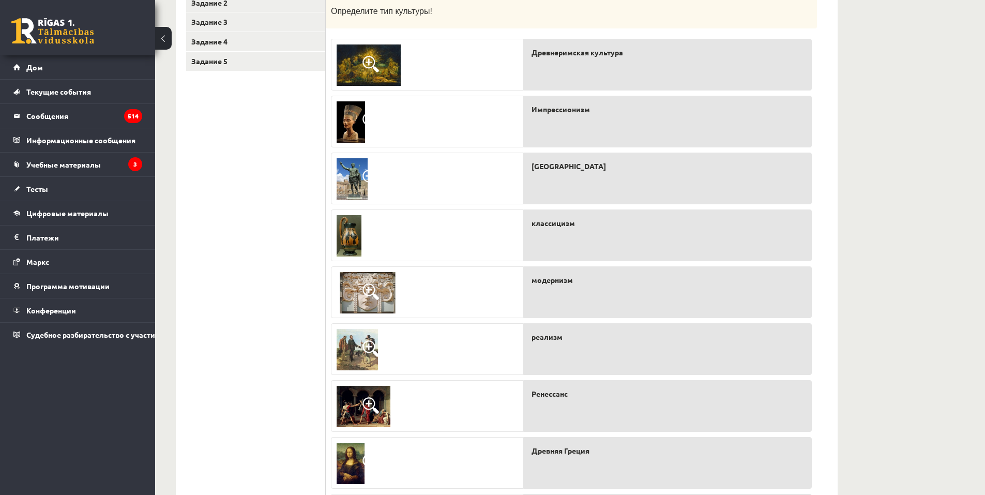
scroll to position [202, 0]
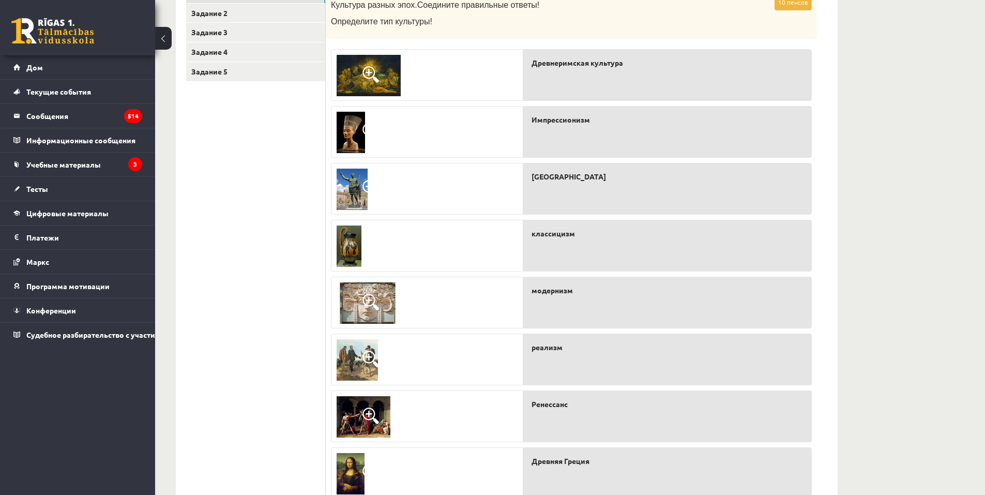
click at [392, 74] on img at bounding box center [369, 75] width 64 height 41
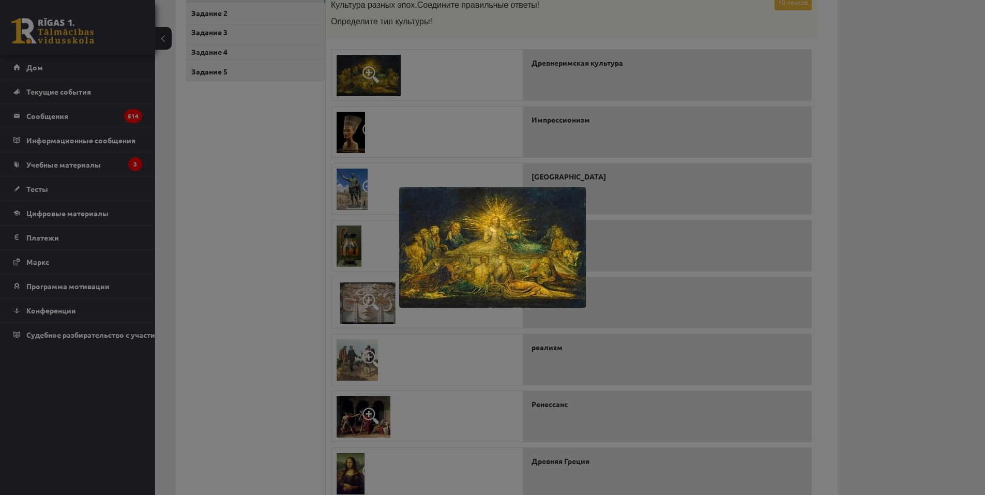
click at [407, 155] on div at bounding box center [492, 247] width 985 height 495
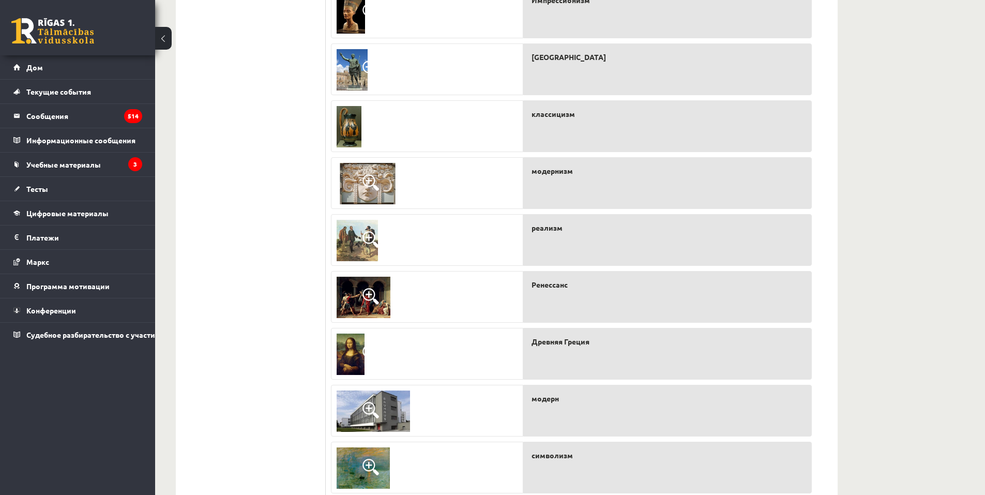
scroll to position [357, 0]
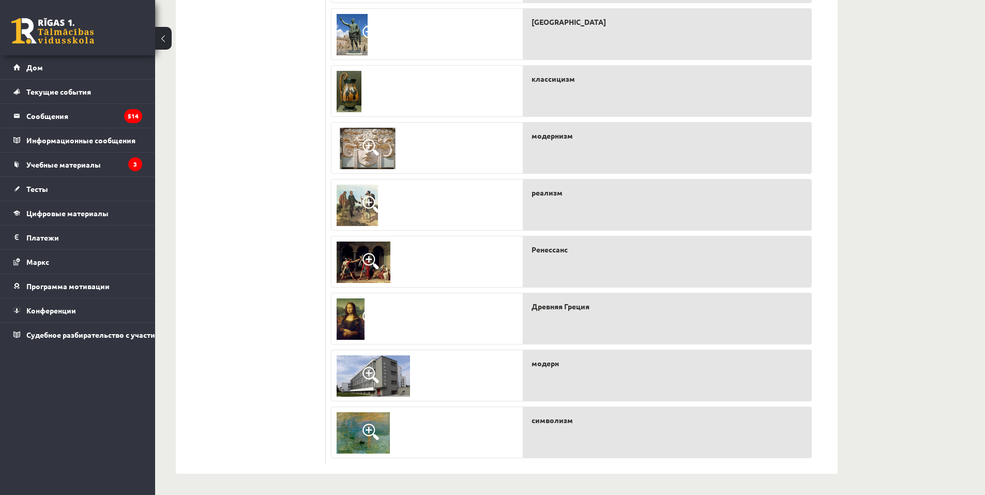
click at [359, 429] on img at bounding box center [363, 432] width 53 height 41
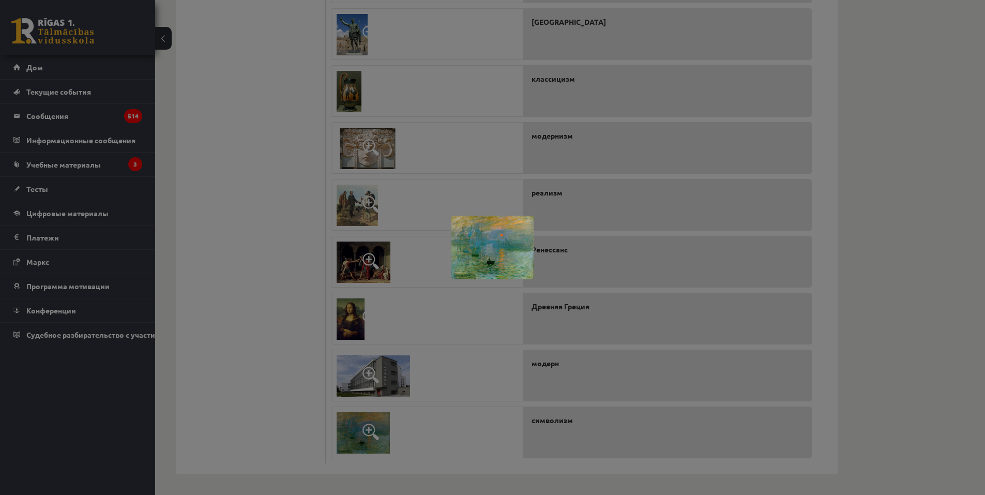
click at [301, 337] on div at bounding box center [492, 247] width 985 height 495
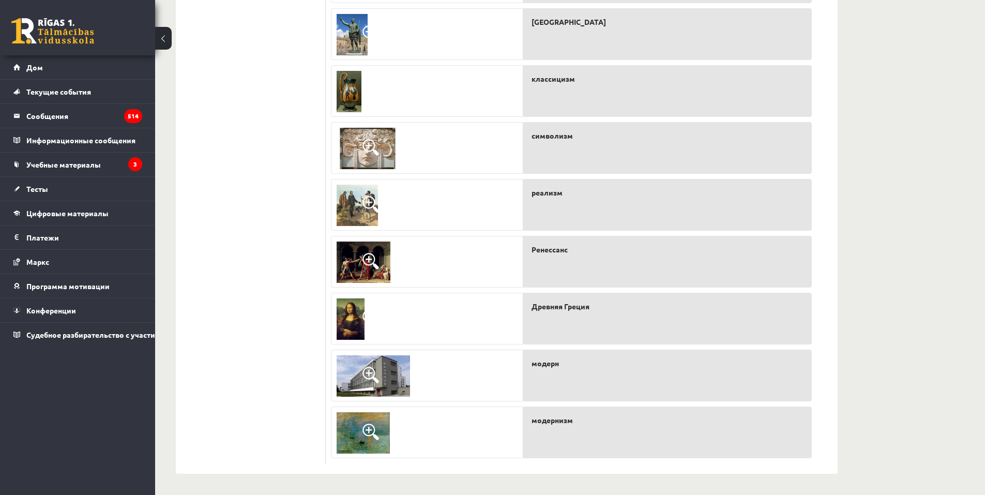
click at [389, 370] on img at bounding box center [373, 375] width 73 height 41
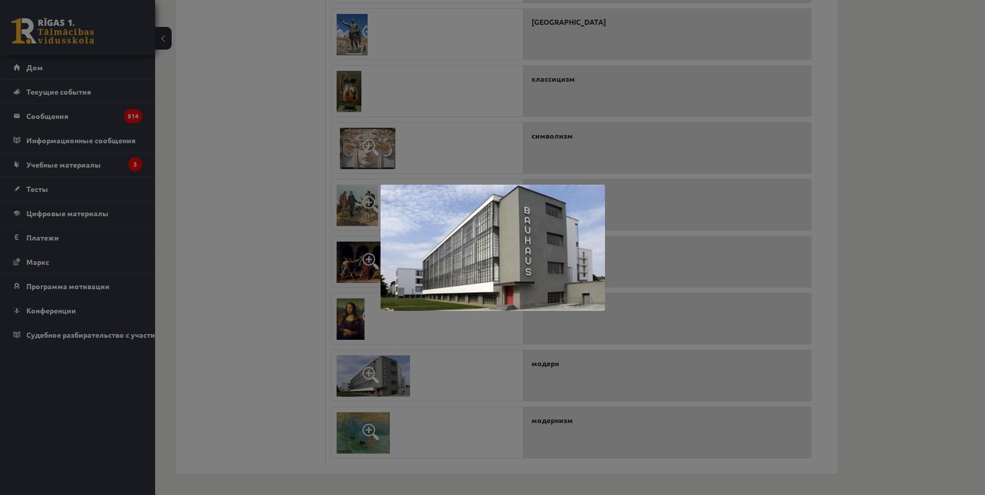
click at [263, 342] on div at bounding box center [492, 247] width 985 height 495
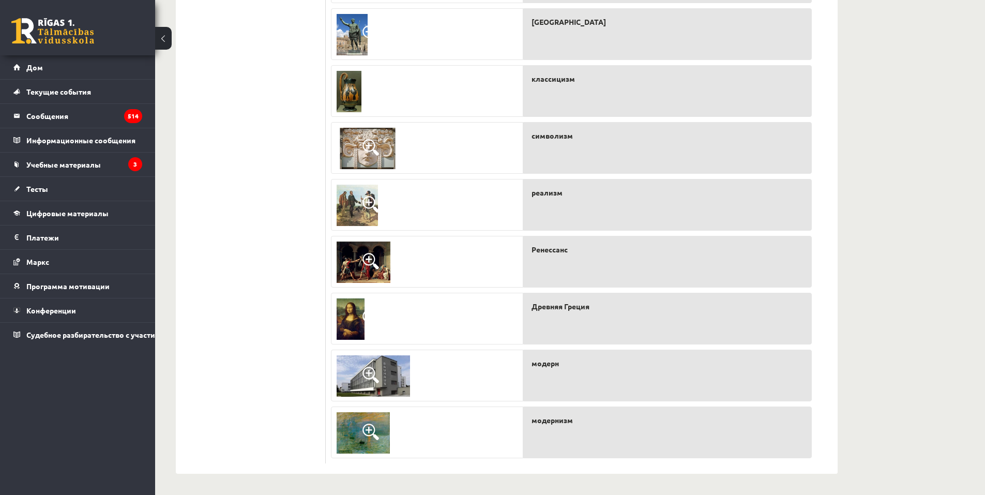
click at [357, 250] on img at bounding box center [364, 262] width 54 height 41
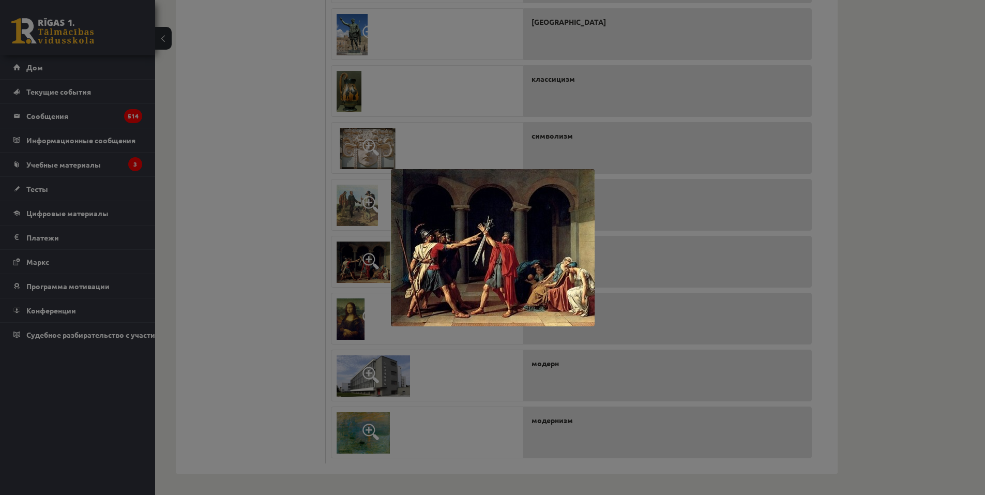
click at [282, 253] on div at bounding box center [492, 247] width 985 height 495
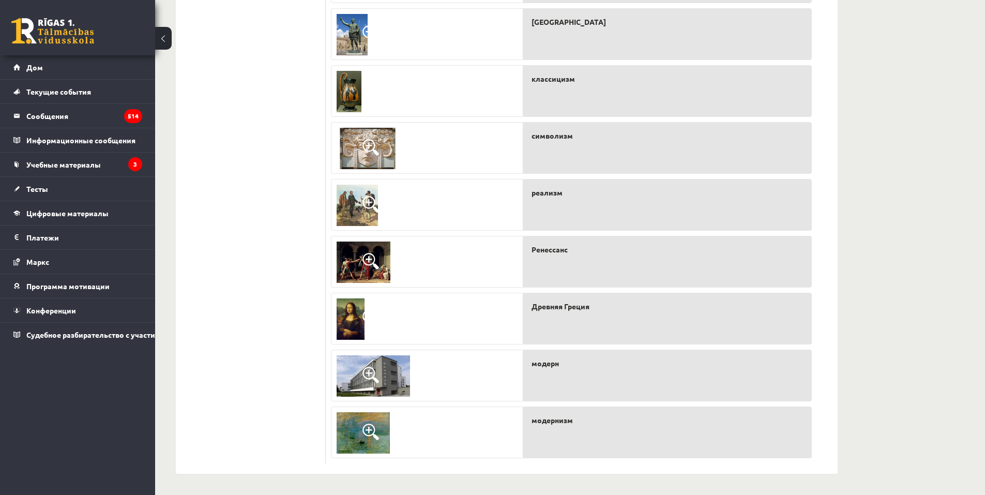
click at [343, 213] on img at bounding box center [357, 205] width 41 height 41
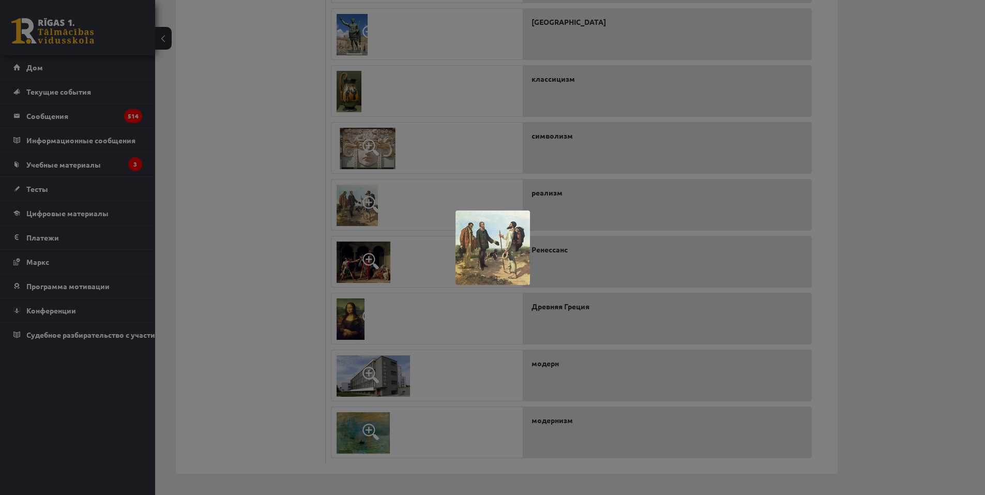
click at [281, 232] on div at bounding box center [492, 247] width 985 height 495
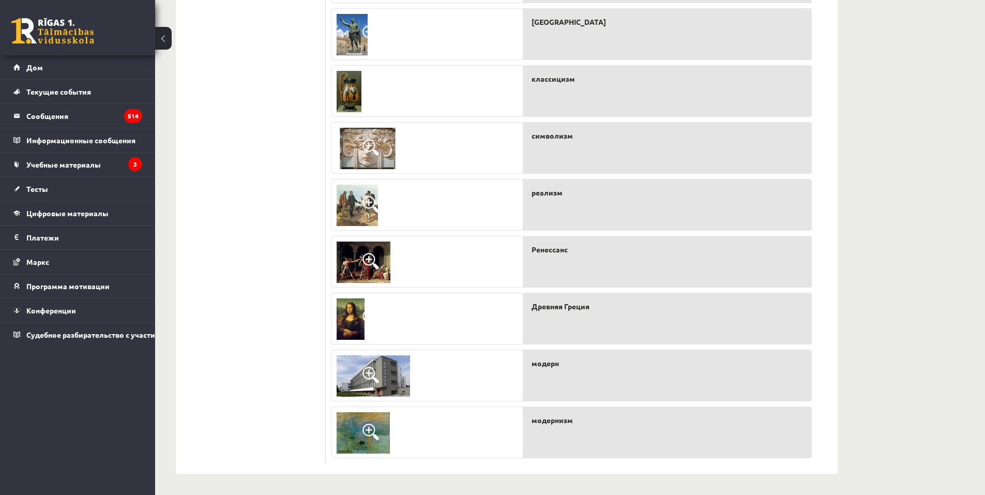
click at [348, 205] on img at bounding box center [357, 205] width 41 height 41
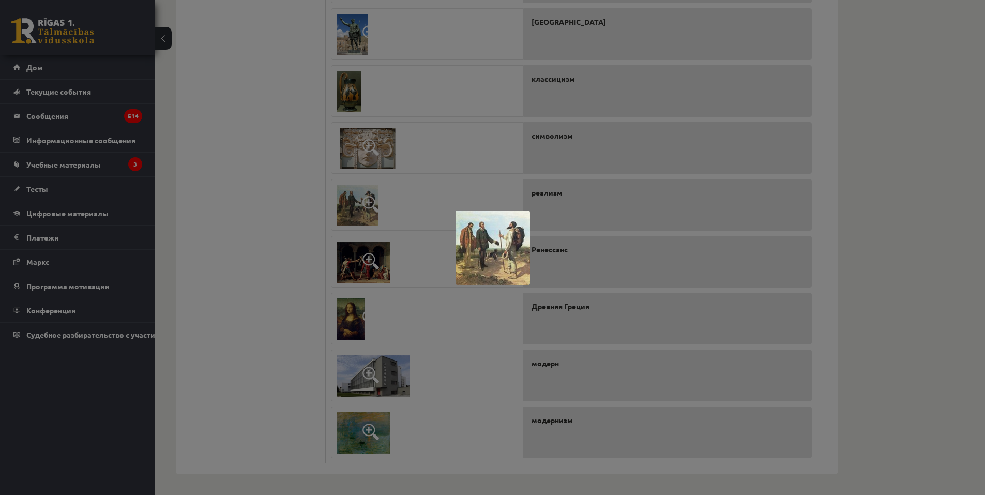
click at [274, 198] on div at bounding box center [492, 247] width 985 height 495
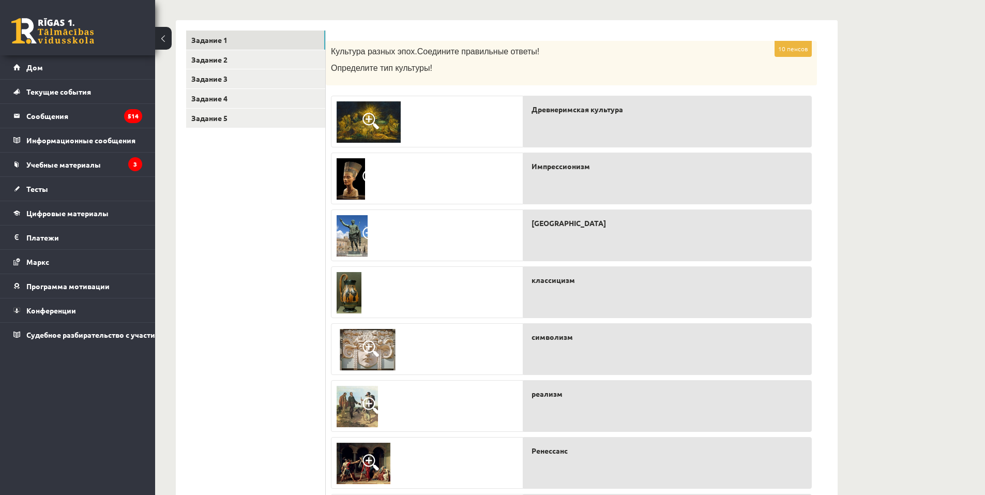
scroll to position [150, 0]
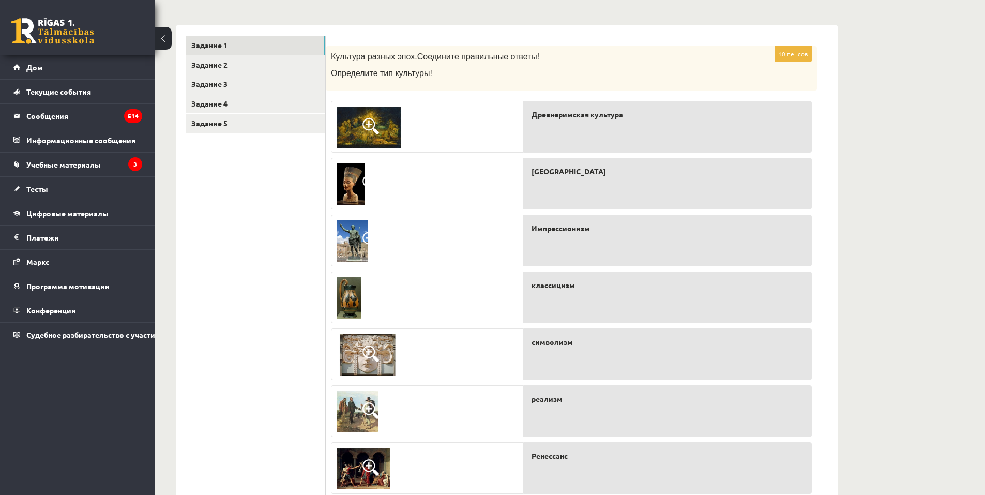
click at [348, 180] on img at bounding box center [351, 183] width 28 height 41
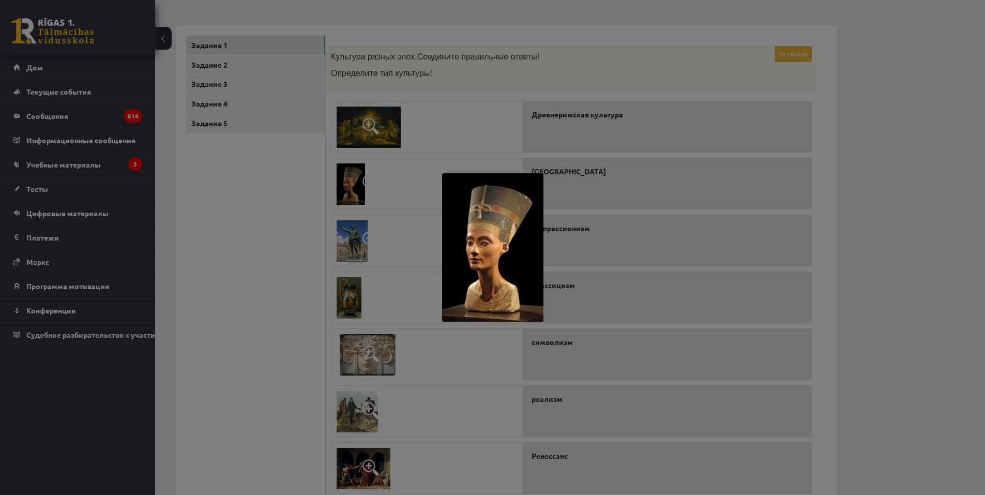
click at [303, 213] on div at bounding box center [492, 247] width 985 height 495
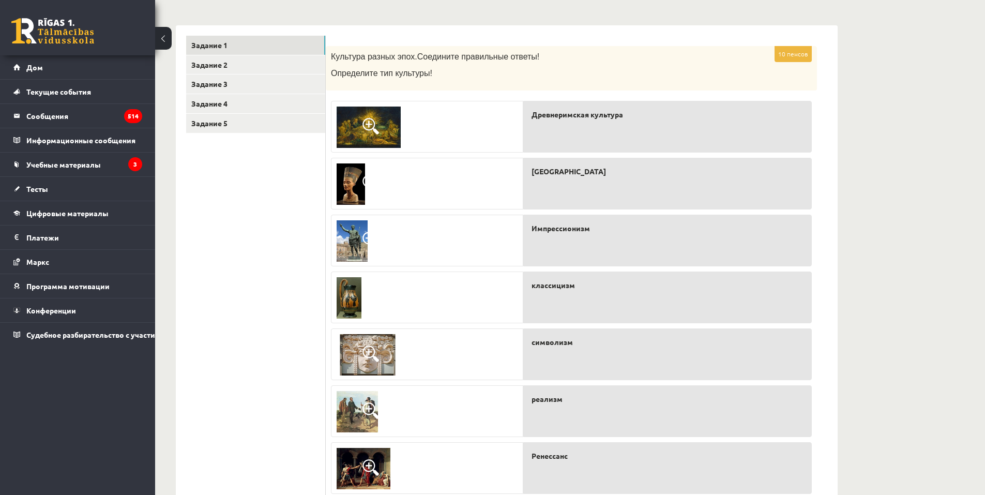
click at [361, 121] on img at bounding box center [369, 127] width 64 height 41
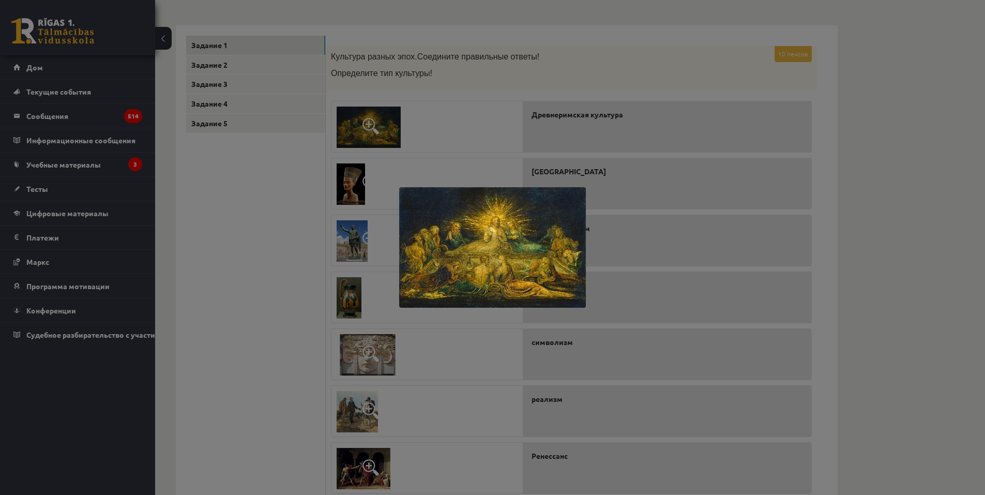
click at [864, 199] on div at bounding box center [492, 247] width 985 height 495
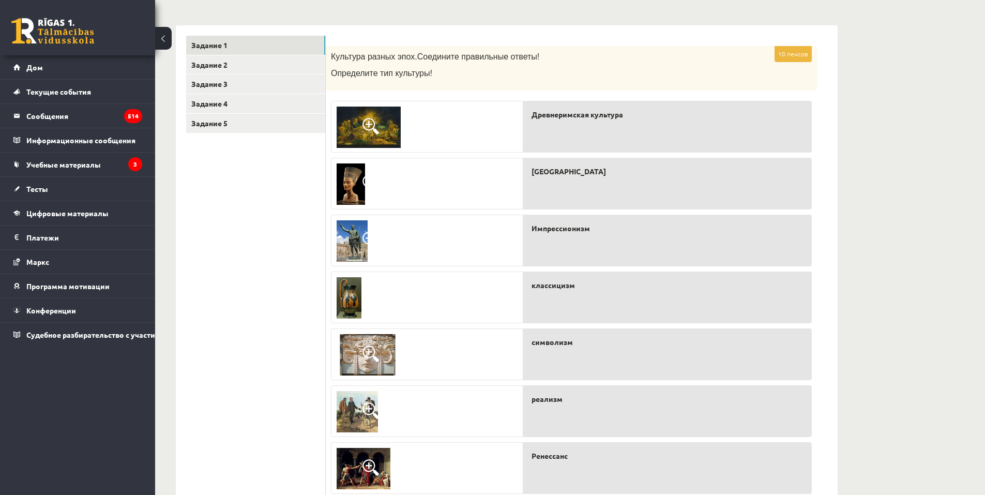
click at [352, 244] on img at bounding box center [352, 240] width 31 height 41
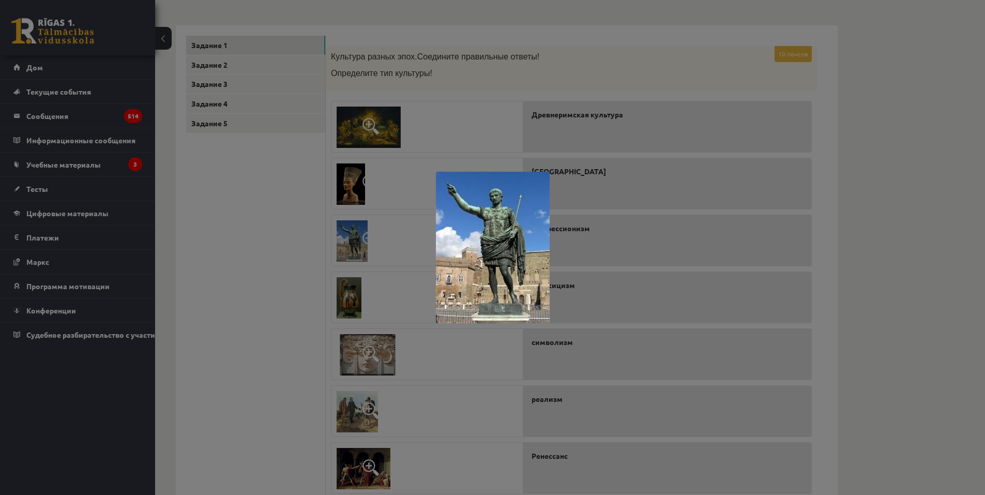
click at [283, 258] on div at bounding box center [492, 247] width 985 height 495
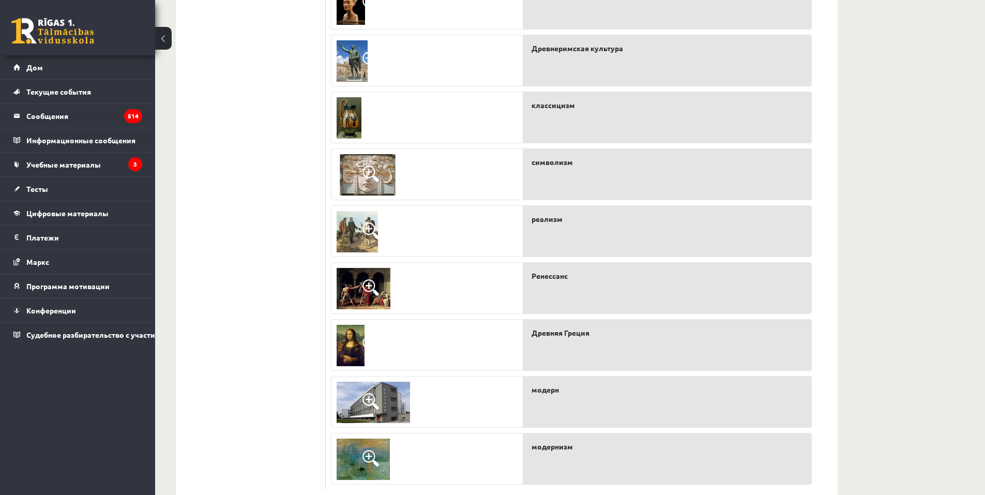
scroll to position [357, 0]
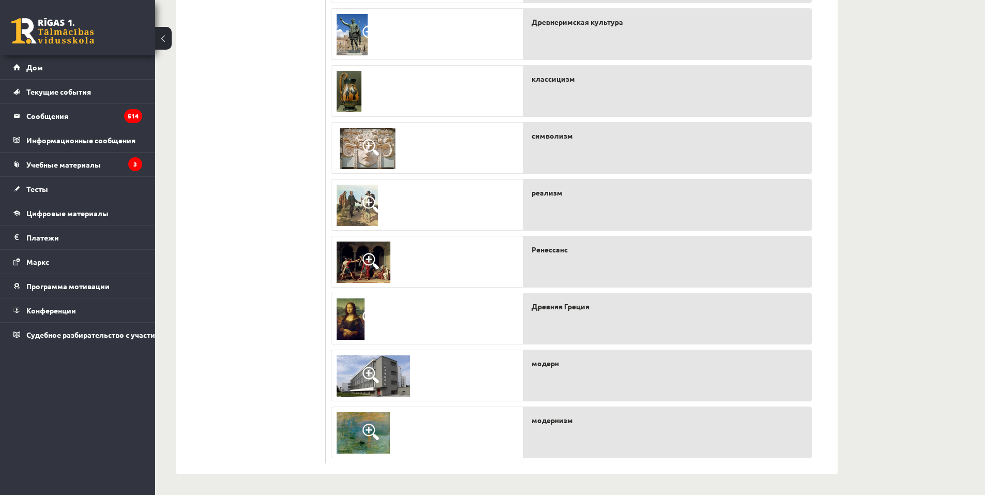
click at [387, 429] on img at bounding box center [363, 432] width 53 height 41
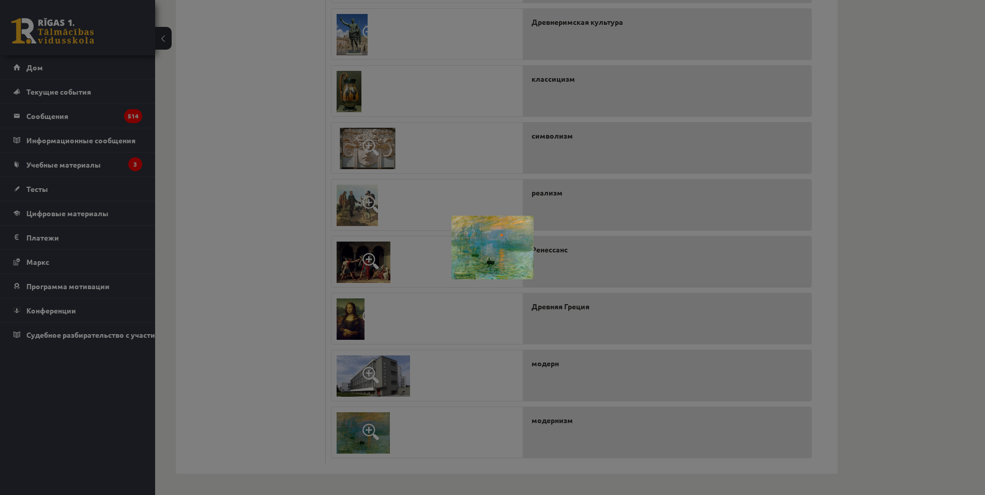
click at [180, 309] on div at bounding box center [492, 247] width 985 height 495
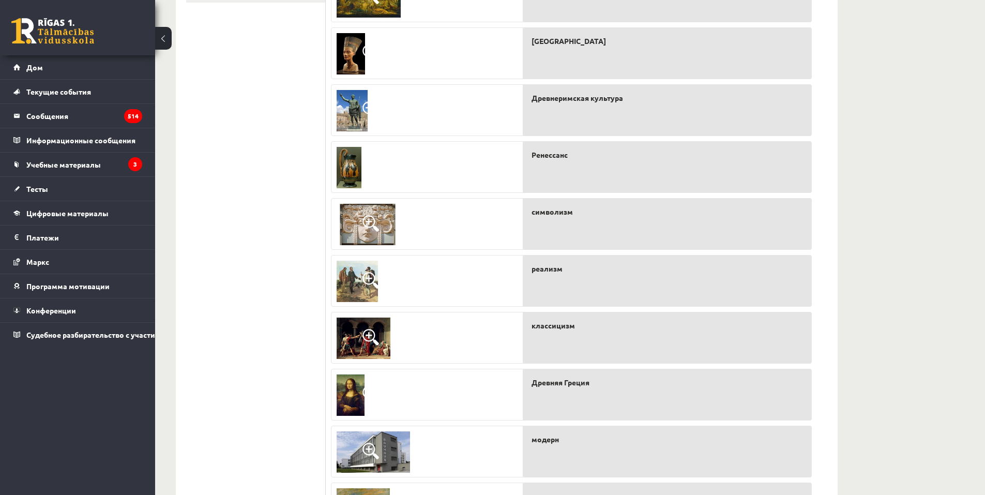
scroll to position [150, 0]
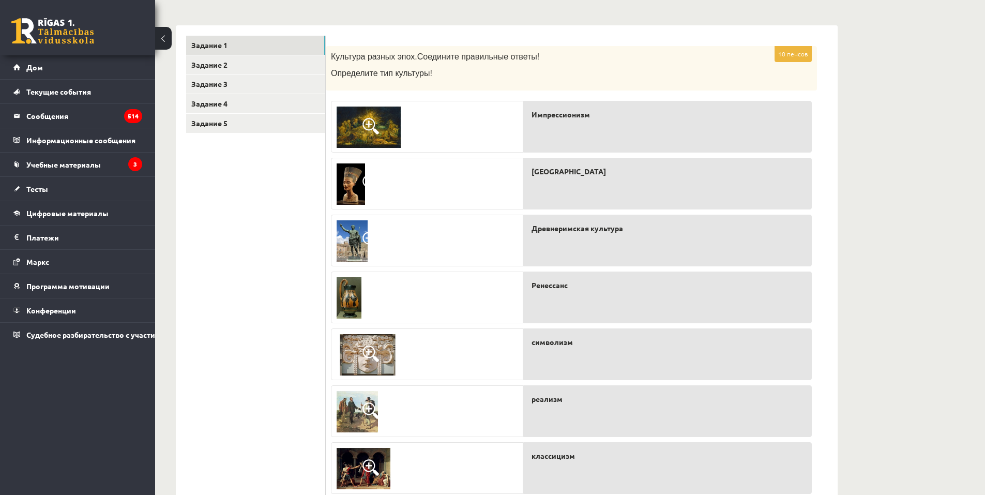
click at [373, 128] on span at bounding box center [371, 126] width 17 height 17
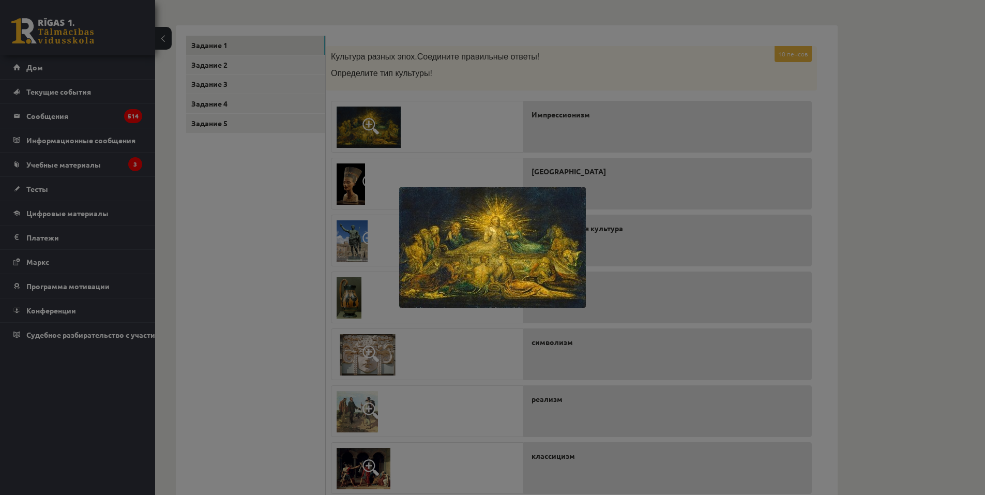
click at [619, 47] on div at bounding box center [492, 247] width 985 height 495
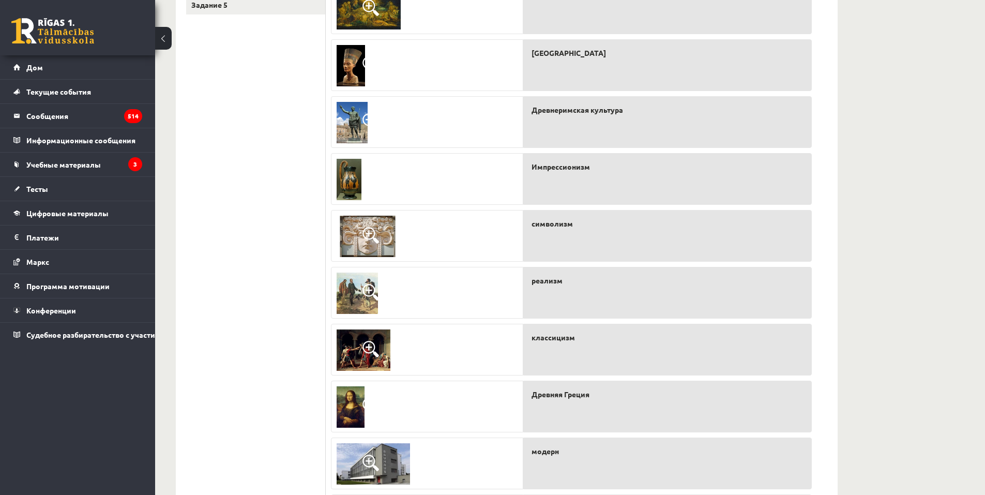
scroll to position [305, 0]
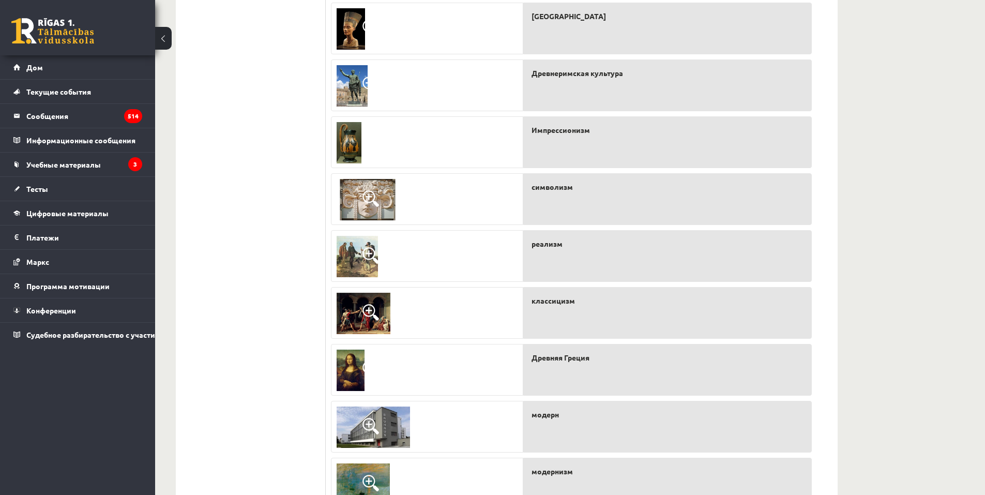
click at [353, 88] on img at bounding box center [352, 85] width 31 height 41
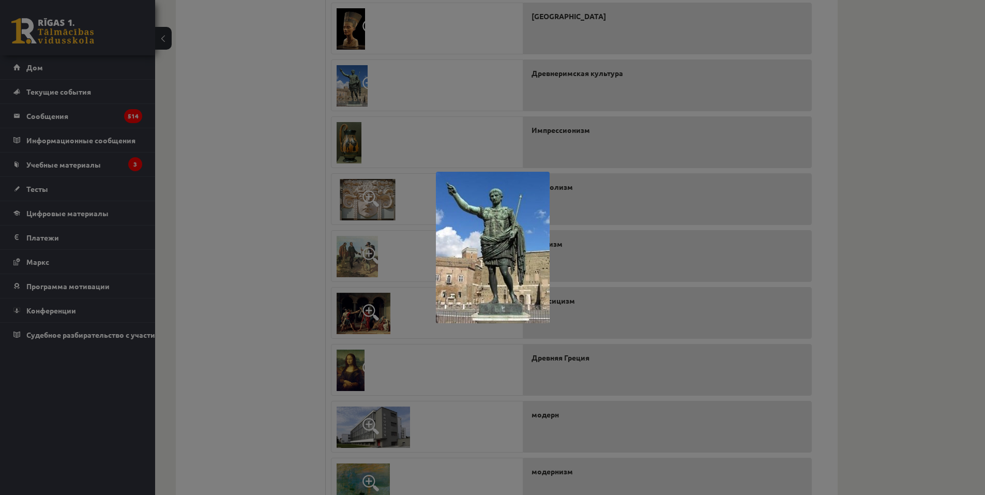
click at [256, 155] on div at bounding box center [492, 247] width 985 height 495
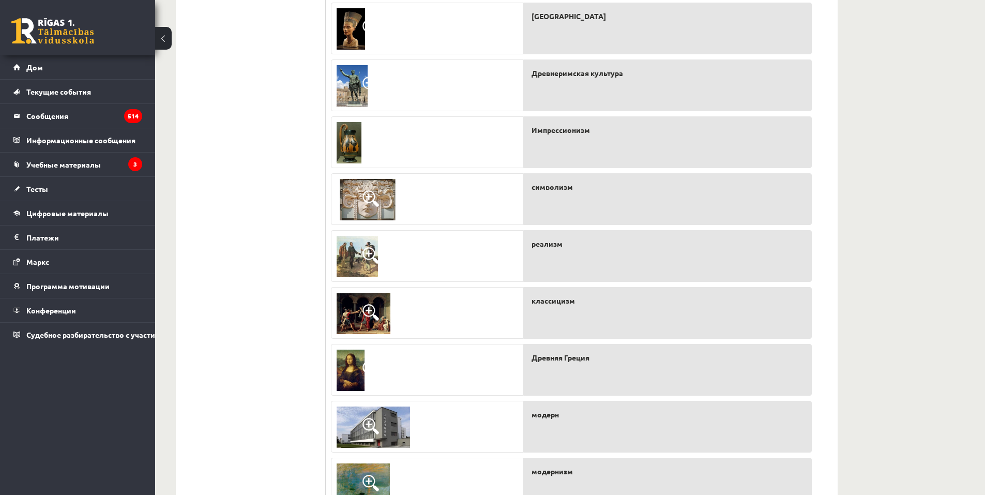
click at [345, 366] on img at bounding box center [351, 370] width 28 height 41
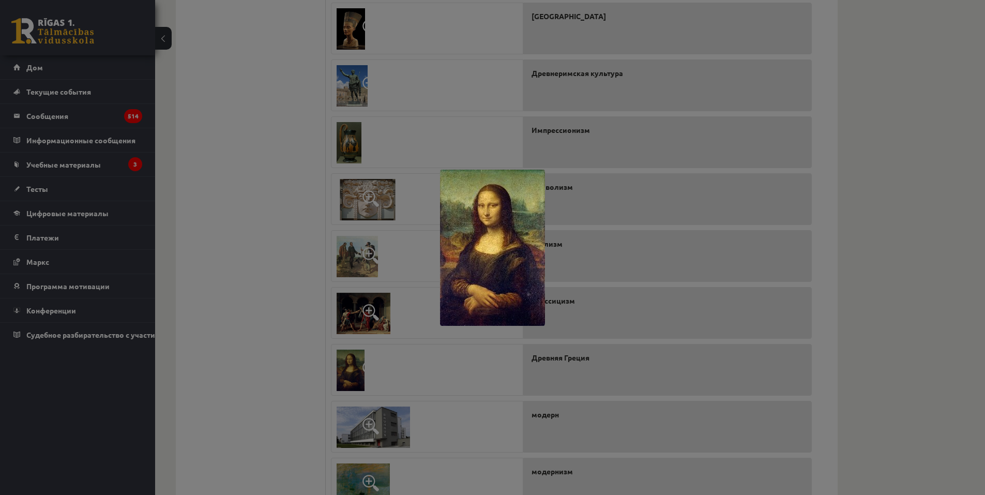
click at [267, 337] on div at bounding box center [492, 247] width 985 height 495
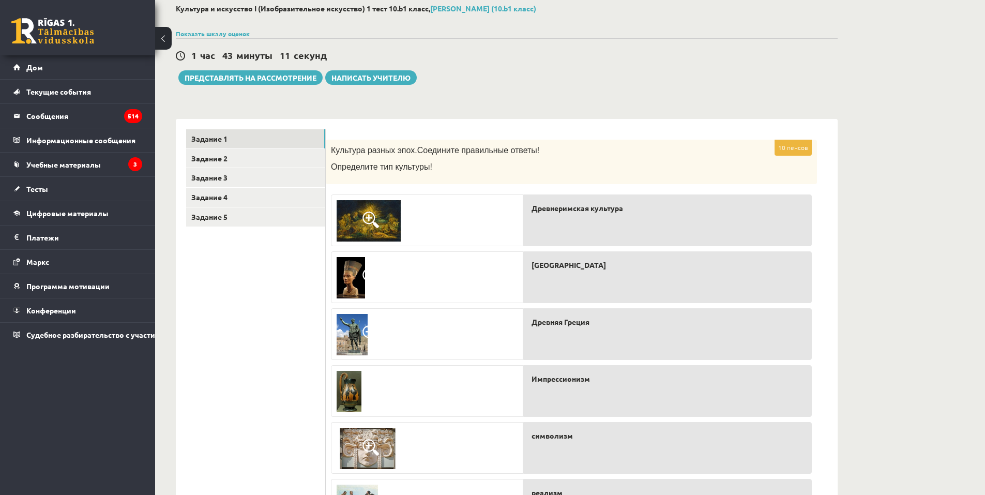
scroll to position [47, 0]
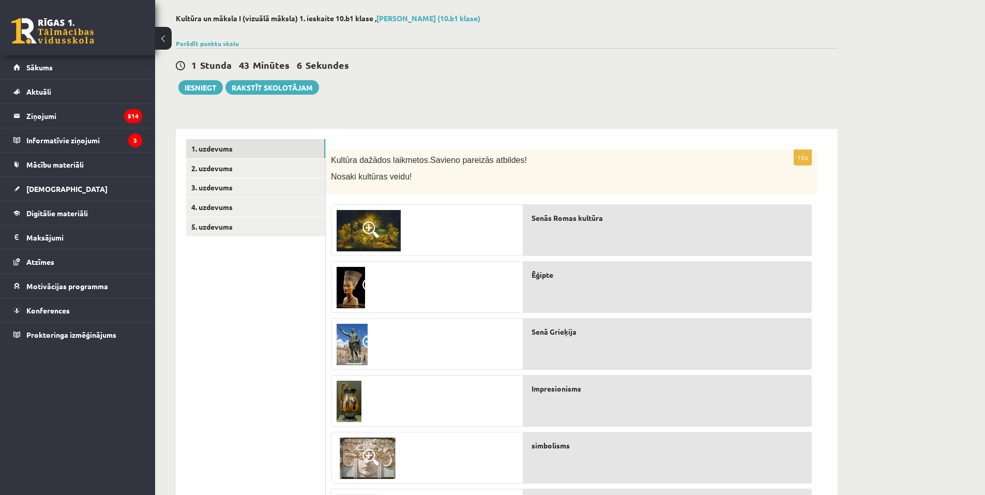
drag, startPoint x: 505, startPoint y: 116, endPoint x: 368, endPoint y: 126, distance: 136.9
click at [504, 116] on div "Kultūra un māksla I (vizuālā māksla) 1. ieskaite 10.b1 klase , Arnella Baijere …" at bounding box center [507, 398] width 704 height 811
click at [223, 171] on link "2. uzdevums" at bounding box center [255, 168] width 139 height 19
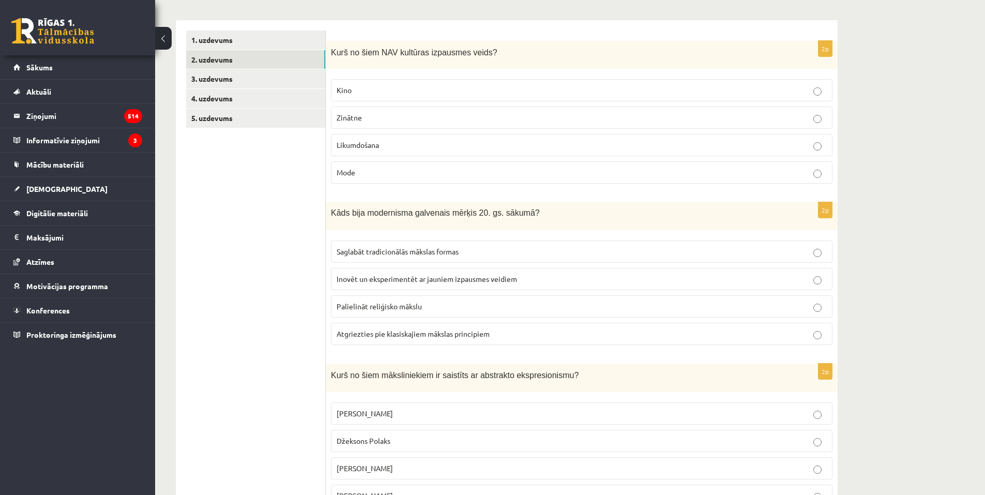
scroll to position [0, 0]
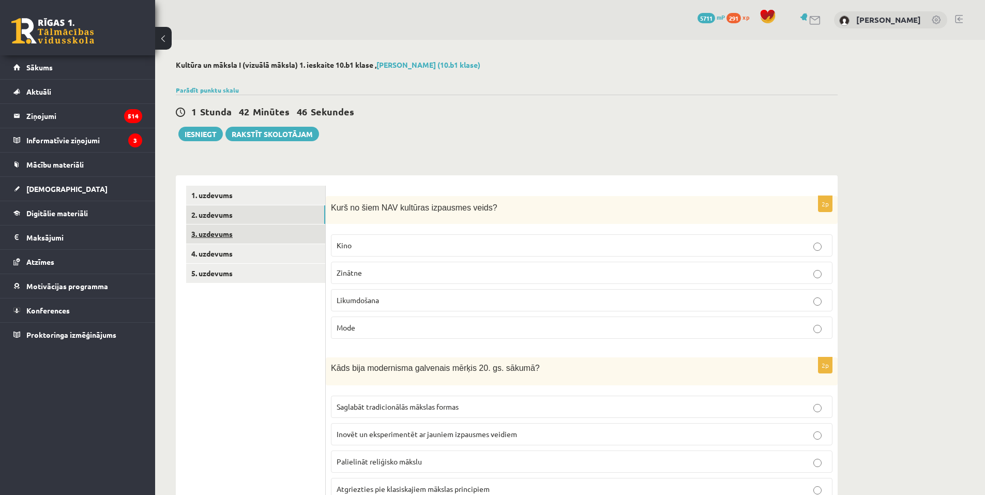
click at [286, 243] on link "3. uzdevums" at bounding box center [255, 234] width 139 height 19
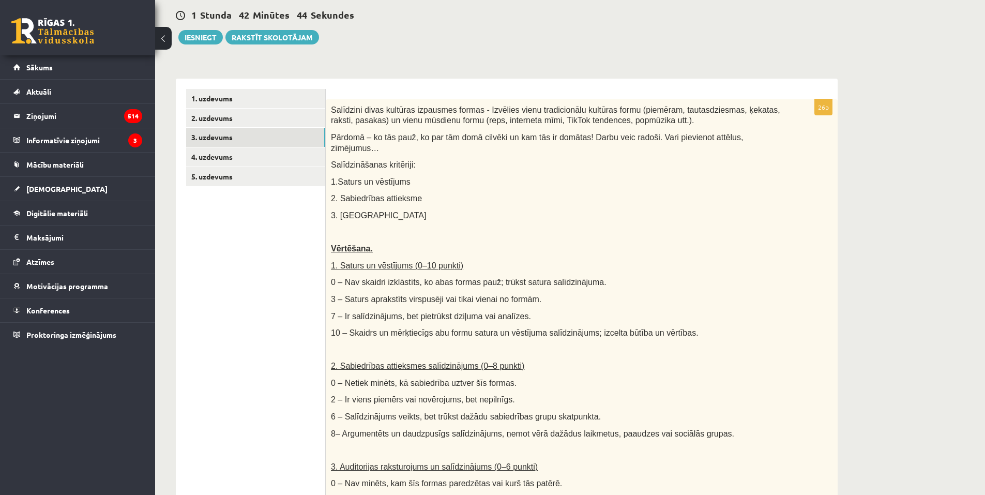
scroll to position [52, 0]
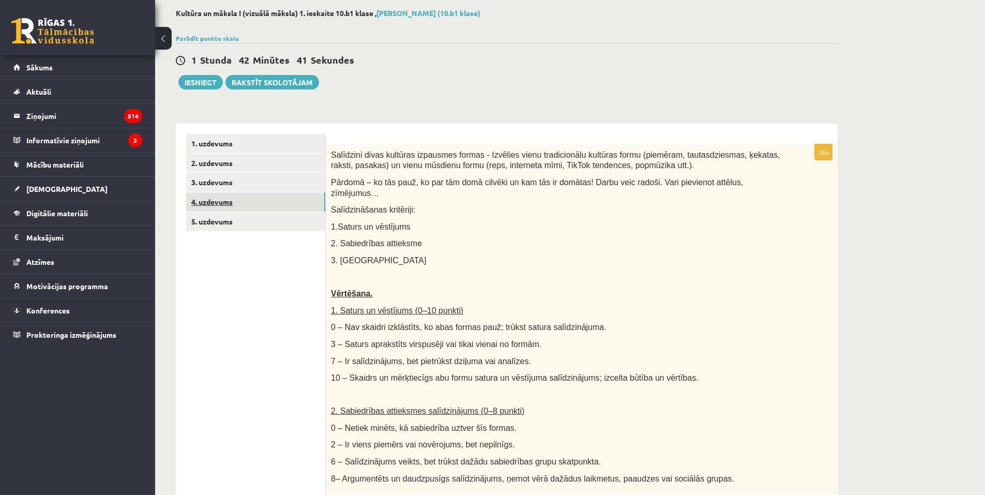
click at [238, 208] on link "4. uzdevums" at bounding box center [255, 201] width 139 height 19
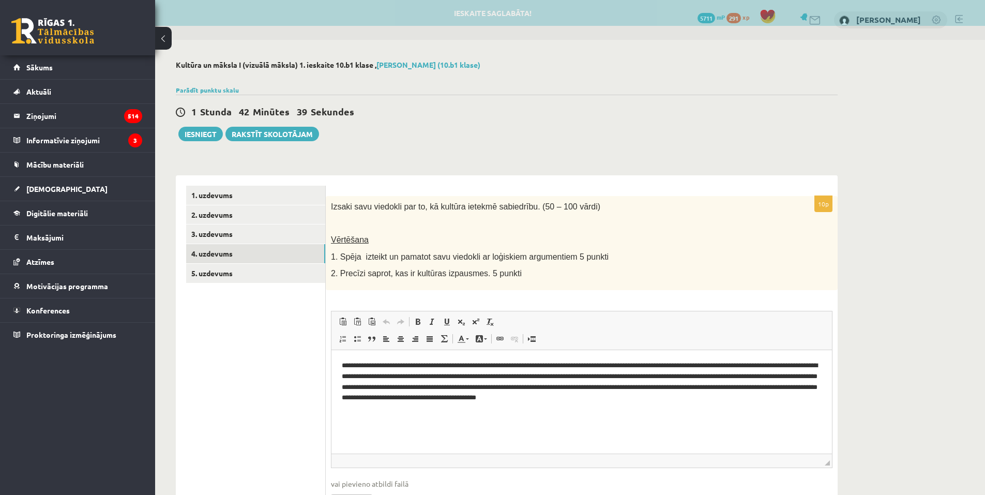
scroll to position [0, 0]
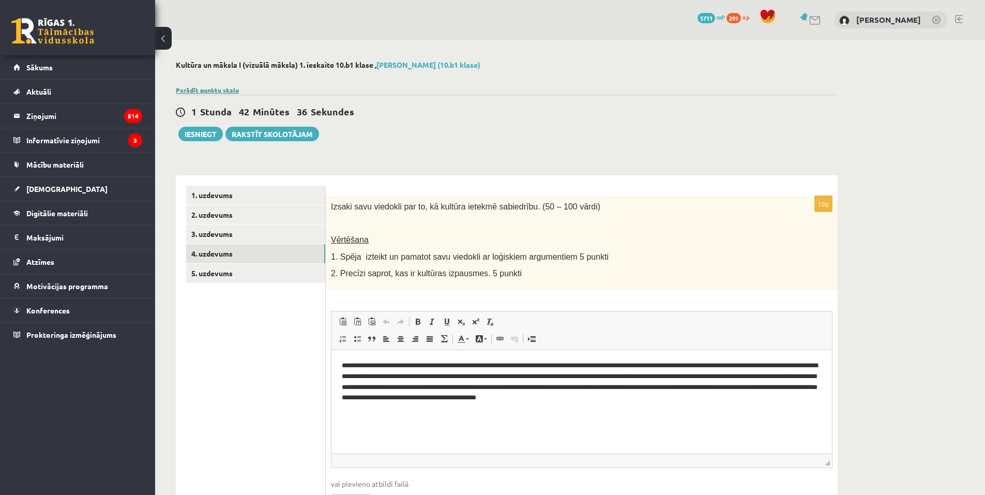
click at [205, 92] on link "Parādīt punktu skalu" at bounding box center [207, 90] width 63 height 8
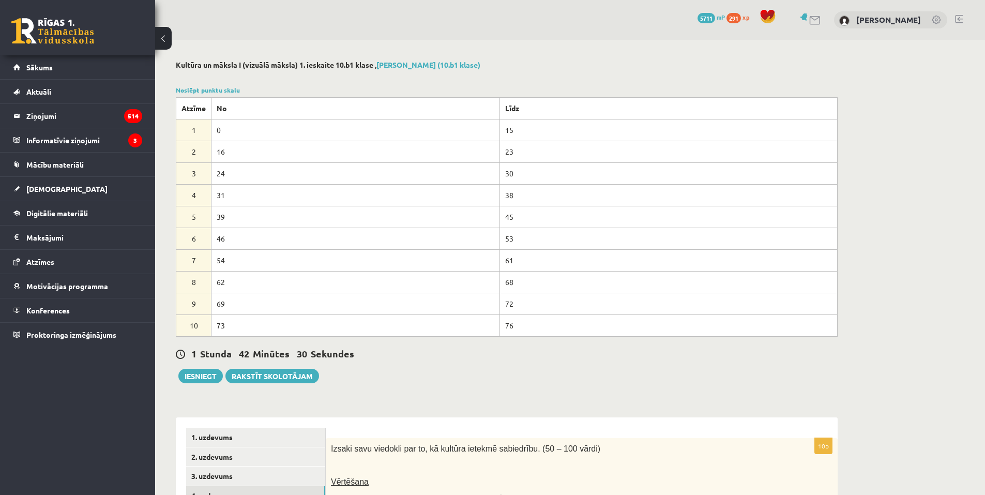
click at [582, 45] on div "Kultūra un māksla I (vizuālā māksla) 1. ieskaite 10.b1 klase , Arnella Baijere …" at bounding box center [507, 419] width 704 height 759
click at [201, 89] on link "Noslēpt punktu skalu" at bounding box center [208, 90] width 64 height 8
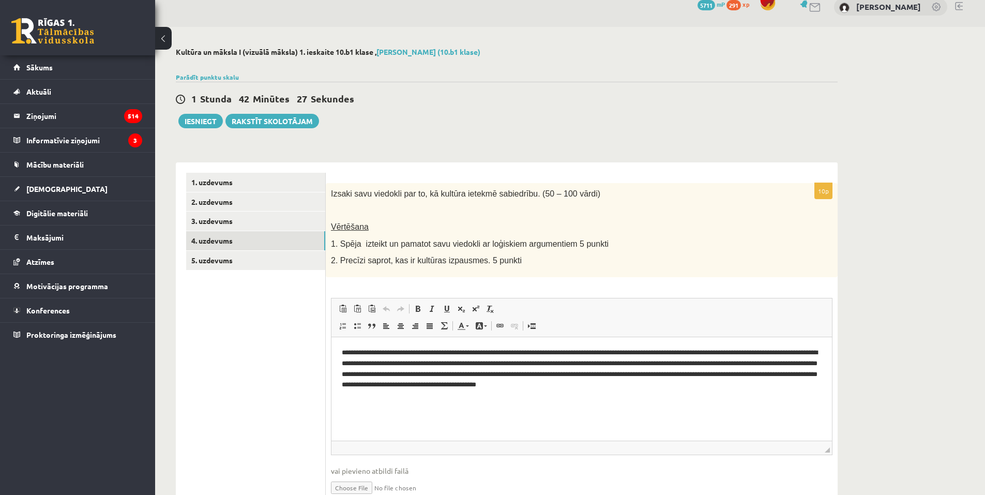
scroll to position [63, 0]
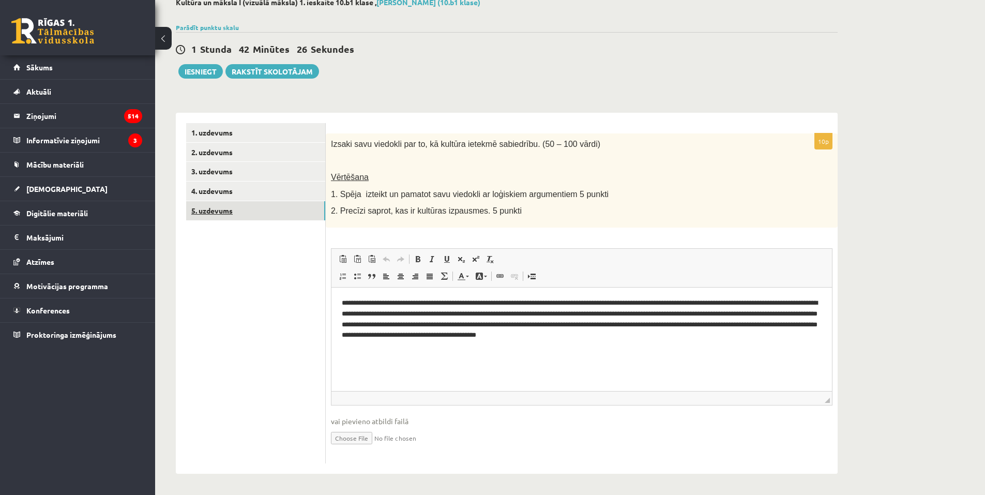
click at [233, 213] on link "5. uzdevums" at bounding box center [255, 210] width 139 height 19
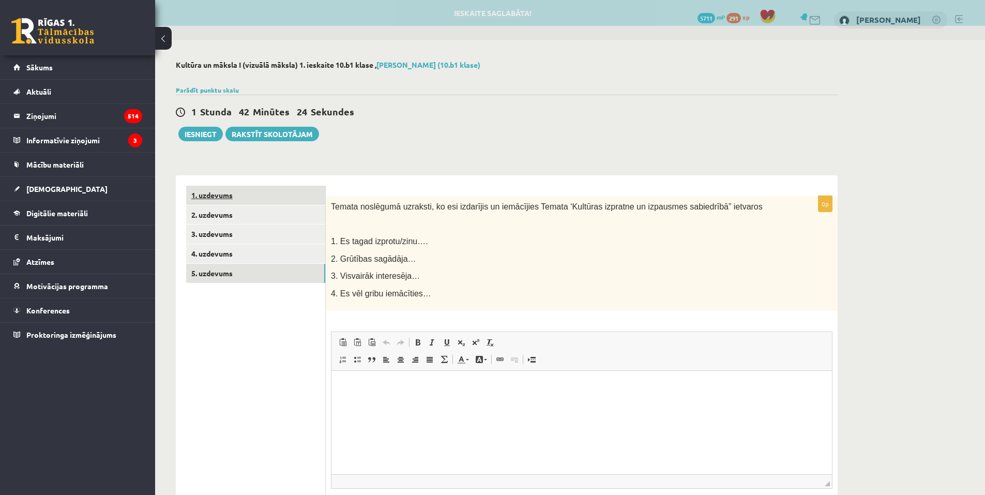
scroll to position [0, 0]
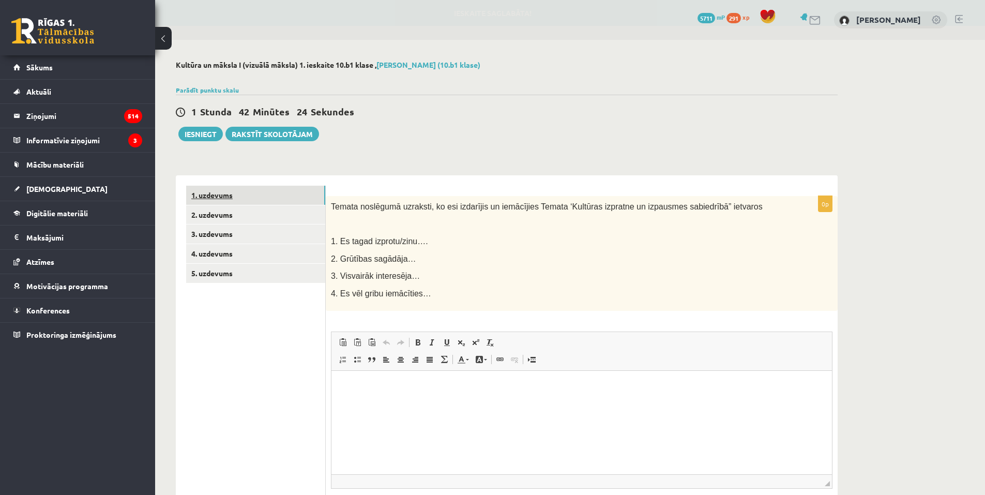
click at [250, 193] on link "1. uzdevums" at bounding box center [255, 195] width 139 height 19
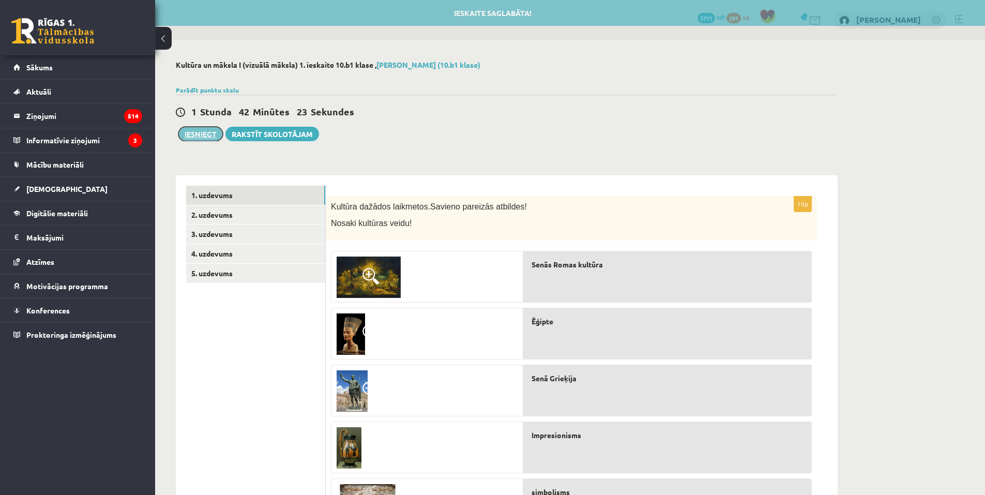
click at [203, 134] on button "Iesniegt" at bounding box center [200, 134] width 44 height 14
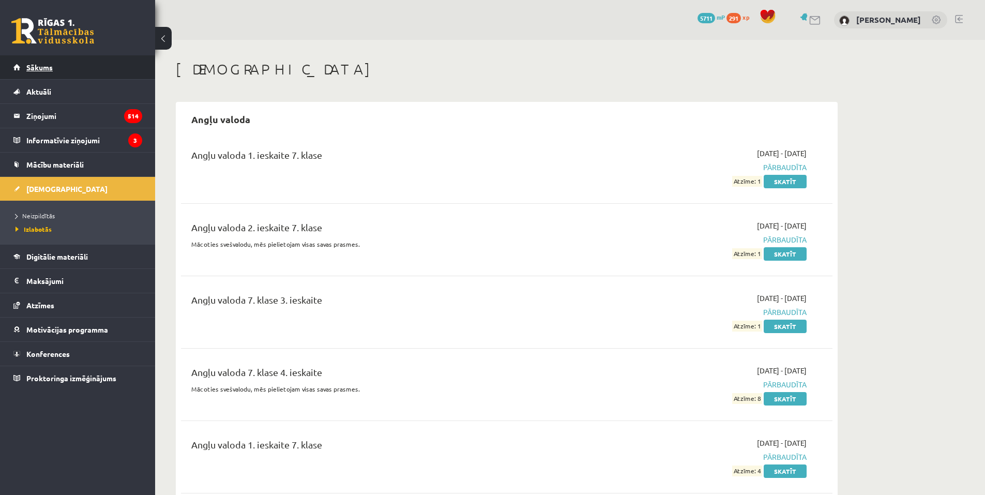
click at [68, 73] on link "Sākums" at bounding box center [77, 67] width 129 height 24
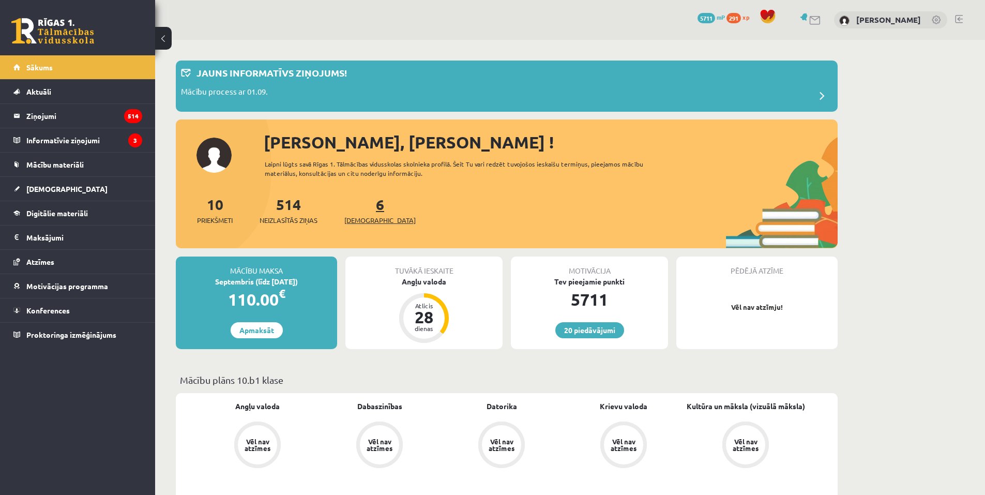
click at [364, 218] on span "[DEMOGRAPHIC_DATA]" at bounding box center [380, 220] width 71 height 10
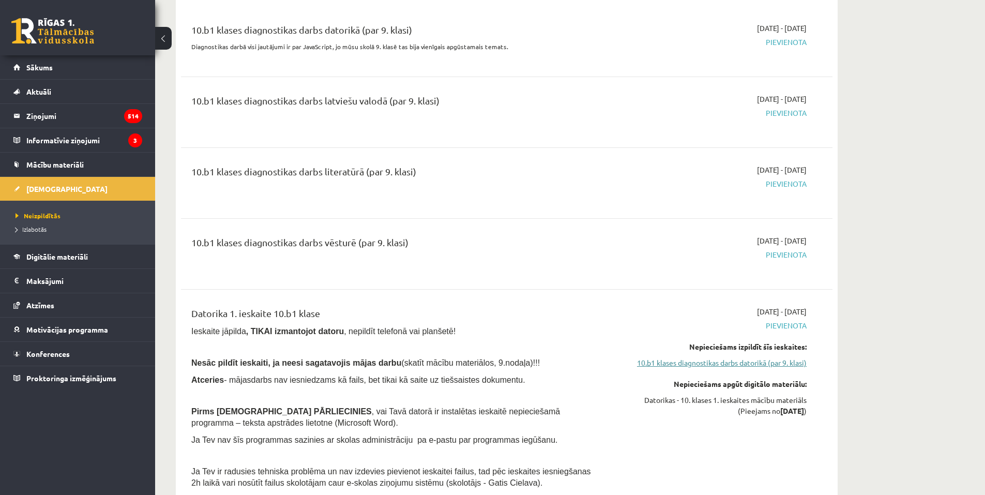
scroll to position [1190, 0]
